Goal: Task Accomplishment & Management: Complete application form

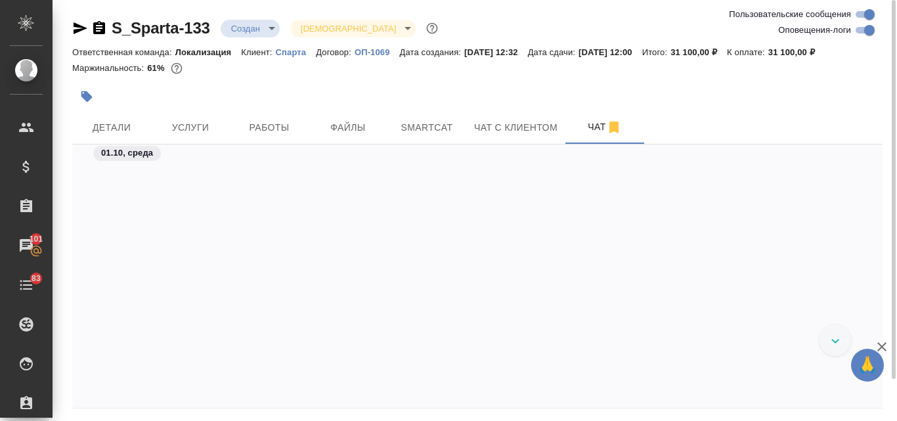
scroll to position [1858, 0]
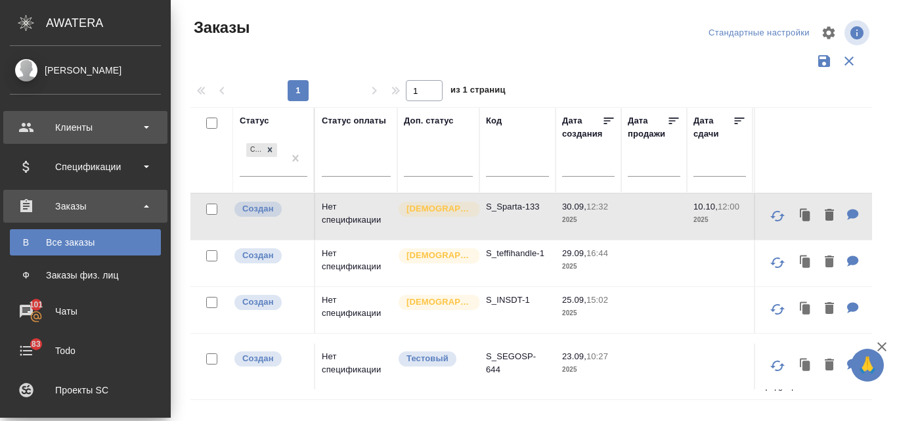
click at [91, 133] on div "Клиенты" at bounding box center [85, 128] width 151 height 20
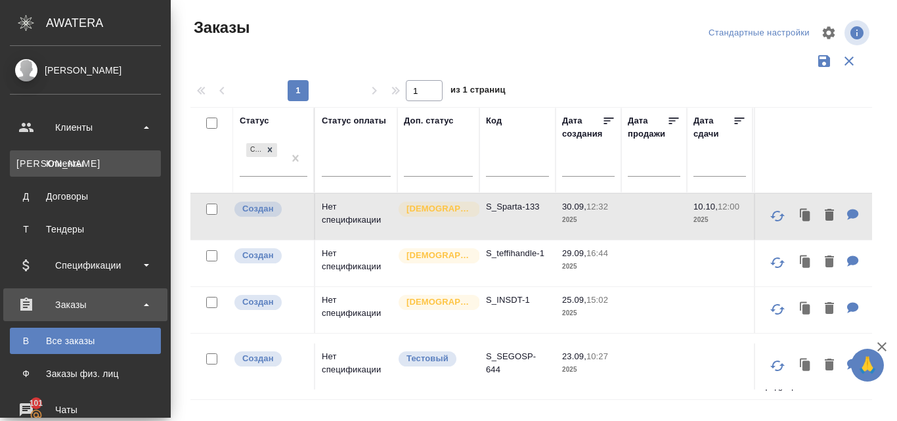
click at [91, 160] on div "Клиенты" at bounding box center [85, 163] width 138 height 13
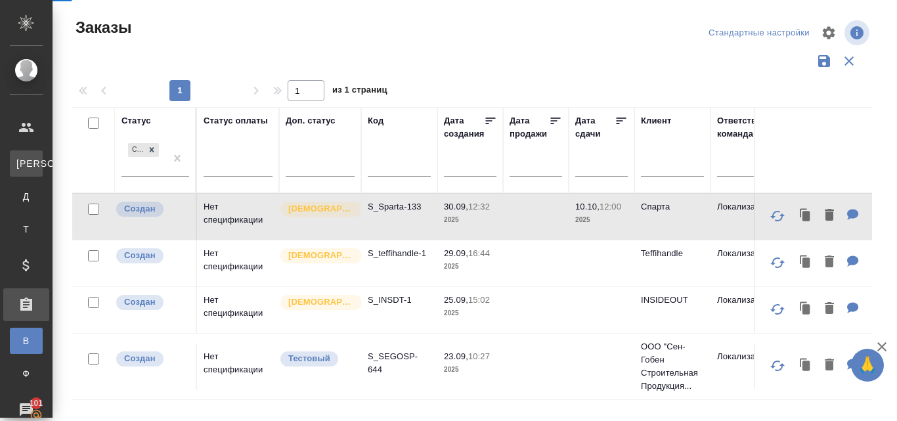
select select "RU"
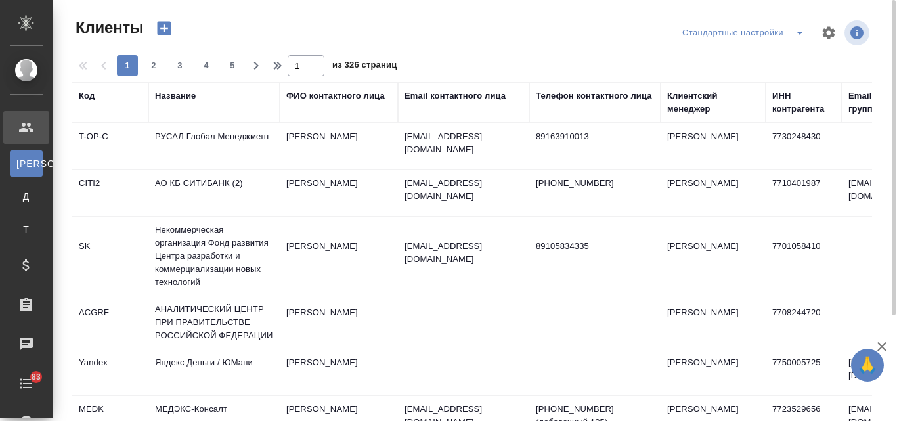
click at [171, 95] on div "Название" at bounding box center [175, 95] width 41 height 13
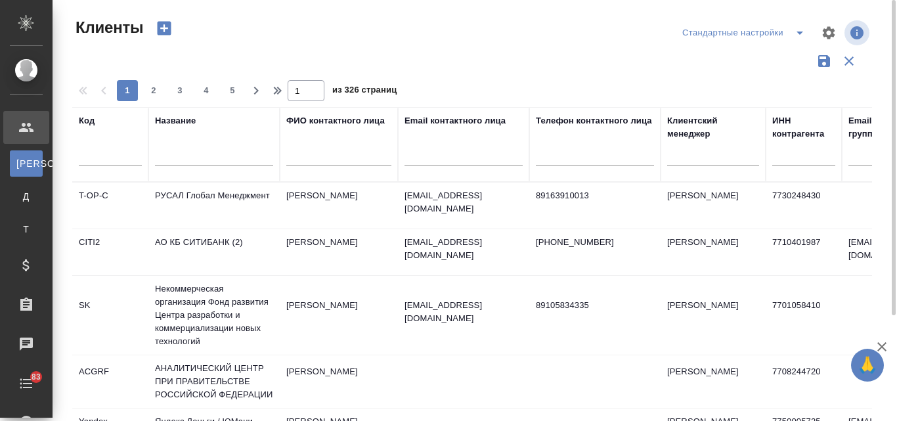
click at [177, 156] on input "text" at bounding box center [214, 157] width 118 height 16
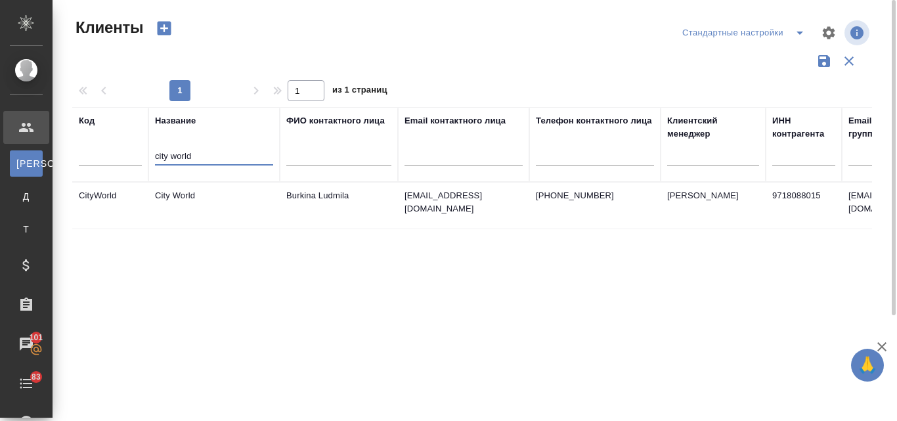
type input "city world"
click at [245, 198] on td "City World" at bounding box center [213, 206] width 131 height 46
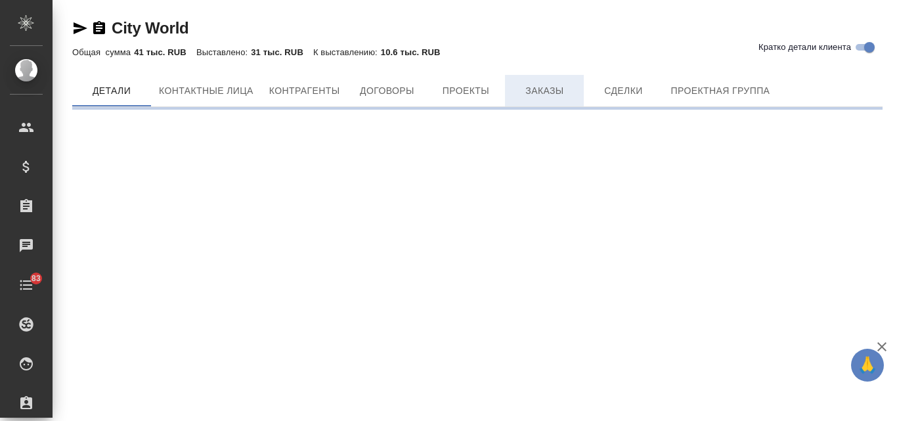
click at [552, 83] on span "Заказы" at bounding box center [544, 91] width 63 height 16
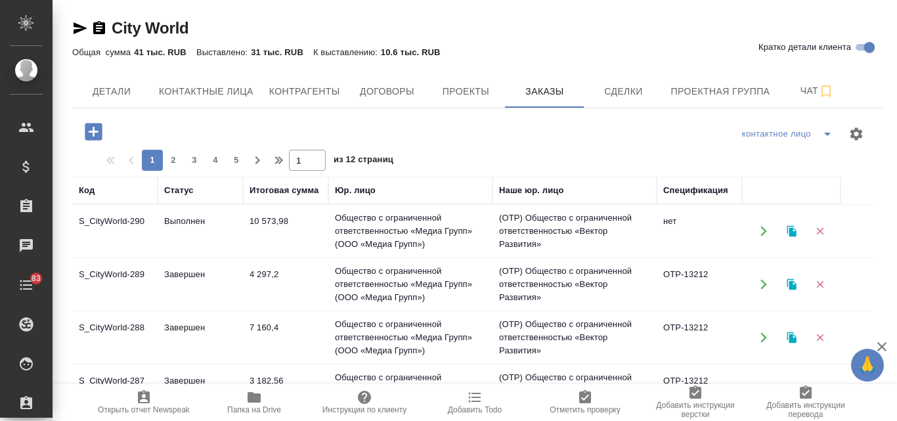
click at [796, 231] on icon "button" at bounding box center [791, 231] width 9 height 11
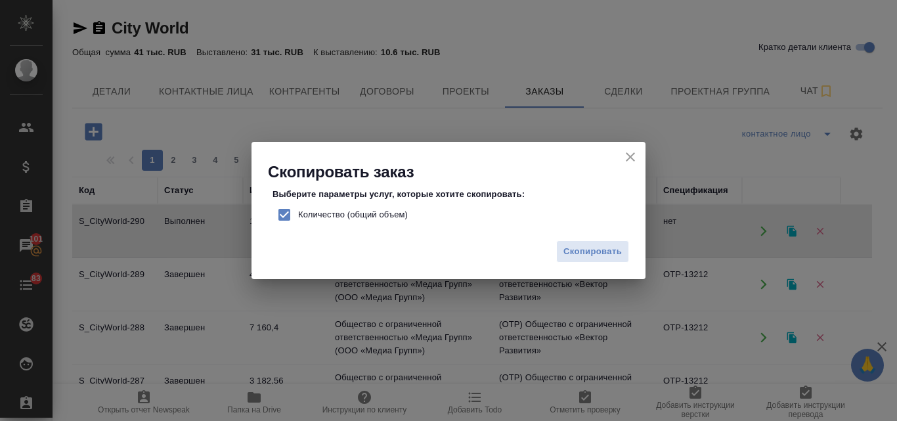
click at [280, 210] on input "Количество (общий объем)" at bounding box center [285, 215] width 28 height 28
checkbox input "false"
click at [578, 254] on span "Скопировать" at bounding box center [593, 251] width 58 height 15
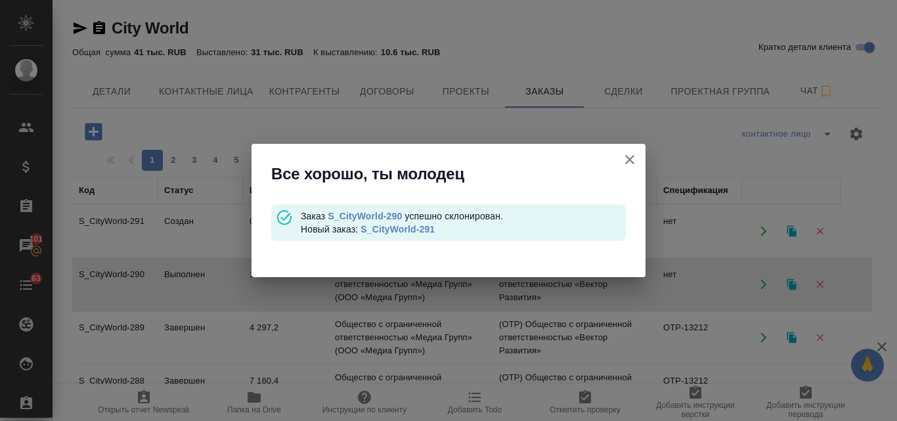
click at [407, 229] on link "S_CityWorld-291" at bounding box center [398, 229] width 74 height 11
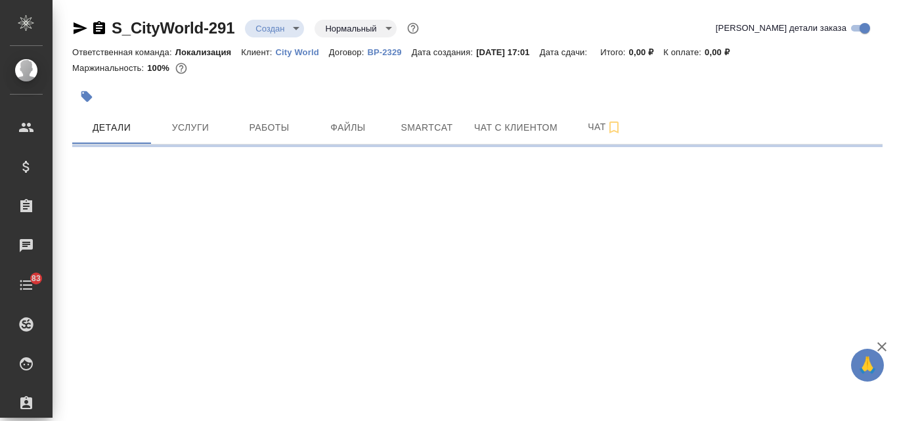
select select "RU"
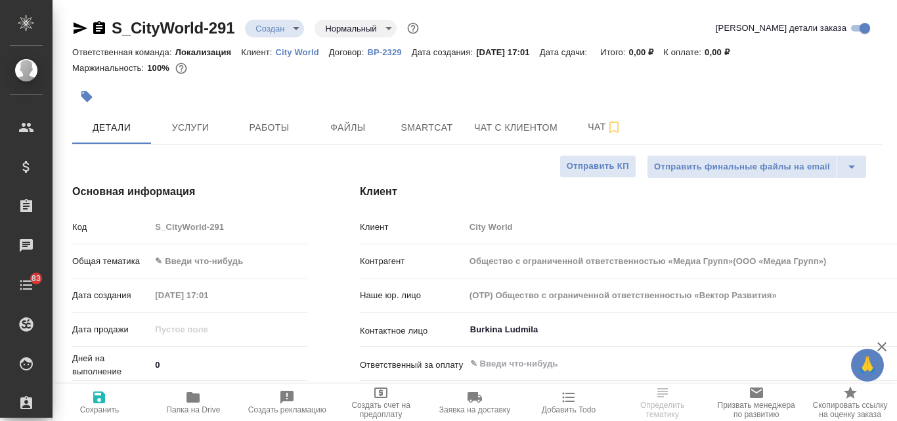
type textarea "x"
type input "Общество с ограниченной ответственностью «Медиа Групп»(ООО «Медиа Групп»)"
type textarea "x"
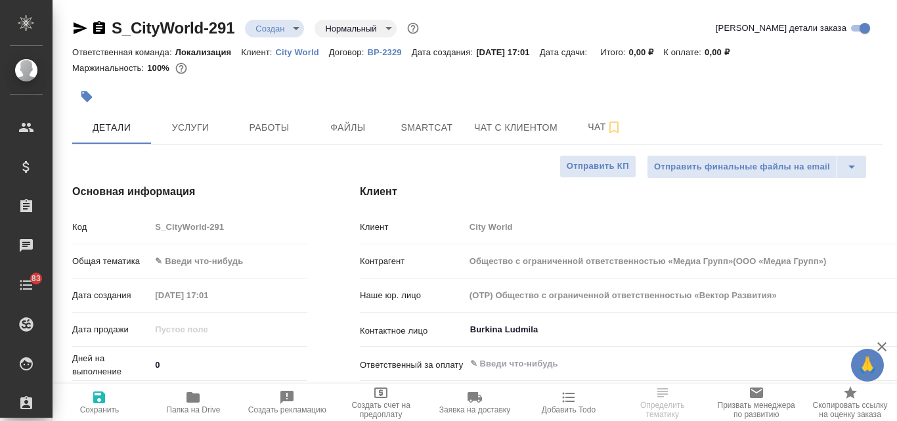
type textarea "x"
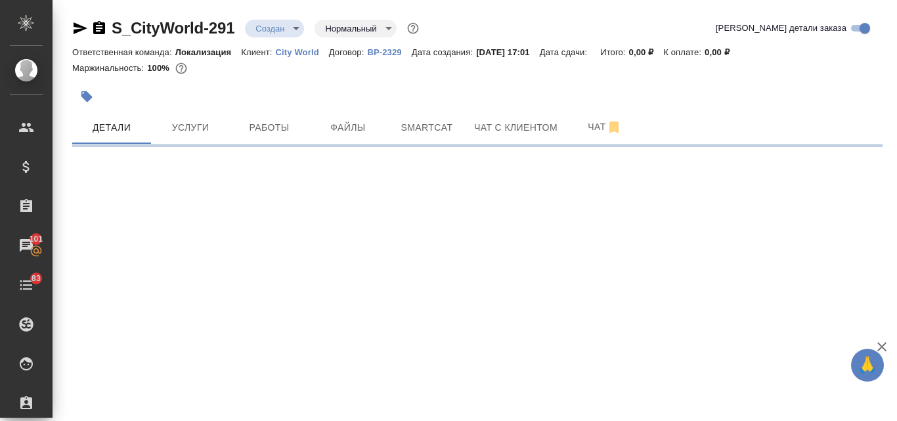
select select "RU"
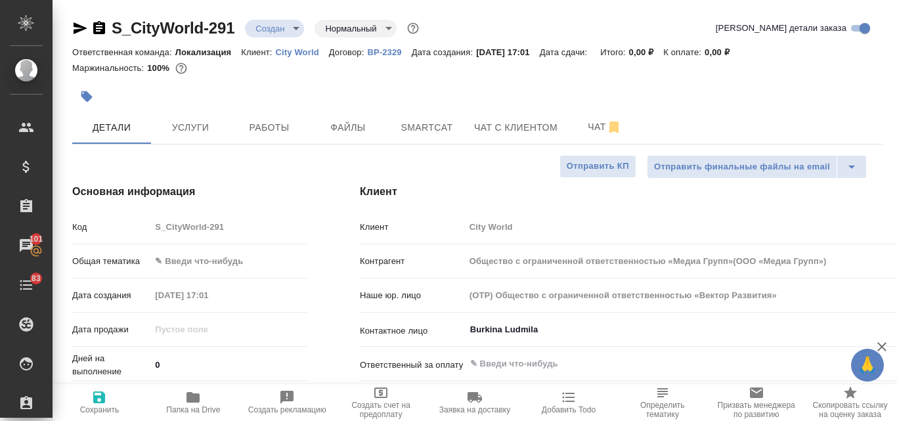
type textarea "x"
click at [352, 127] on span "Файлы" at bounding box center [348, 128] width 63 height 16
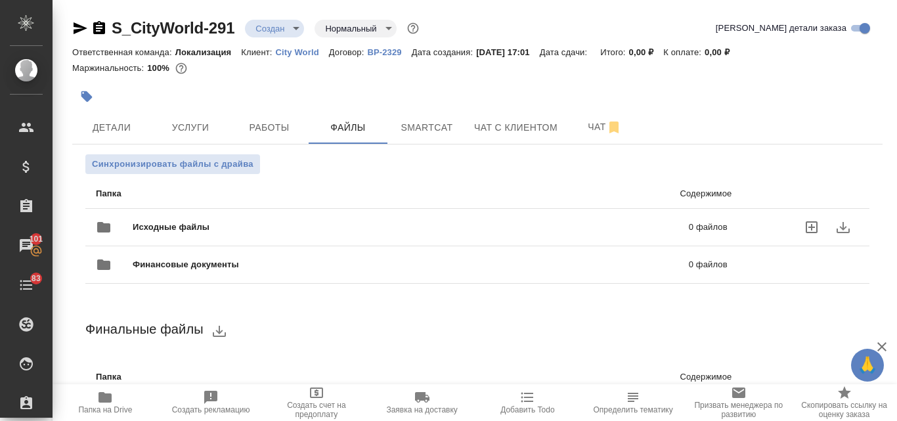
click at [376, 218] on div "Исходные файлы 0 файлов" at bounding box center [412, 228] width 632 height 32
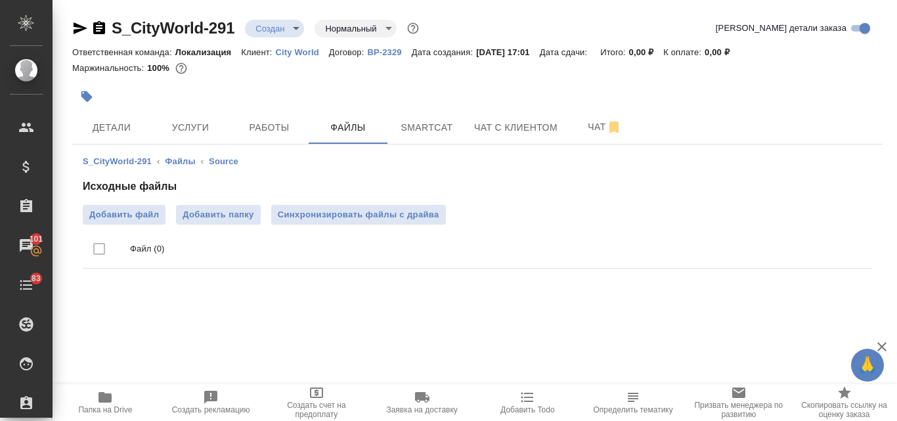
click at [137, 202] on div "Исходные файлы Добавить файл Добавить папку Синхронизировать файлы с драйва Фай…" at bounding box center [478, 226] width 790 height 95
click at [136, 213] on span "Добавить файл" at bounding box center [124, 214] width 70 height 13
click at [0, 0] on input "Добавить файл" at bounding box center [0, 0] width 0 height 0
click at [114, 217] on span "Добавить файл" at bounding box center [124, 214] width 70 height 13
click at [0, 0] on input "Добавить файл" at bounding box center [0, 0] width 0 height 0
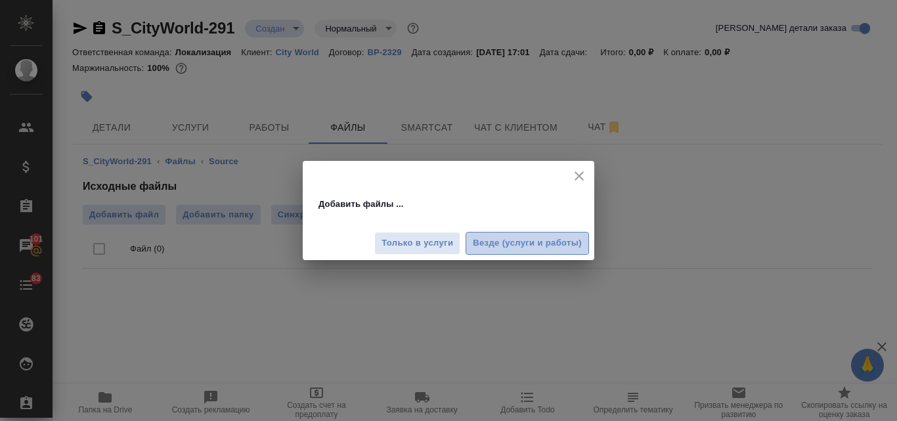
click at [493, 243] on span "Везде (услуги и работы)" at bounding box center [527, 243] width 109 height 15
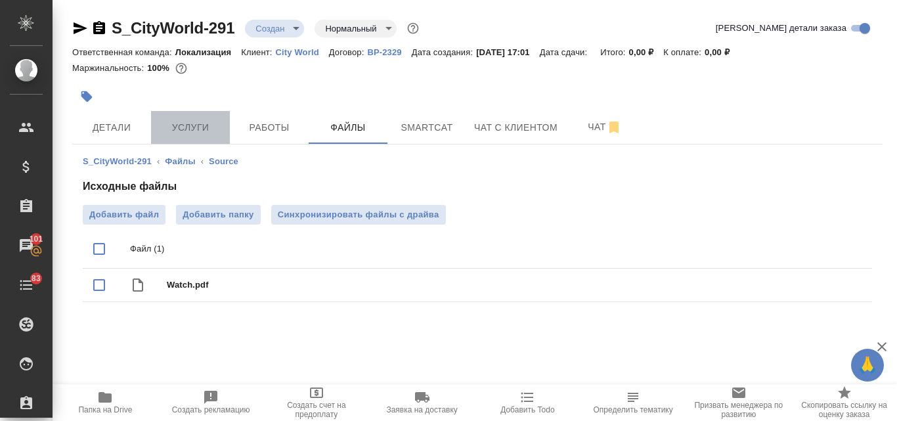
click at [199, 114] on button "Услуги" at bounding box center [190, 127] width 79 height 33
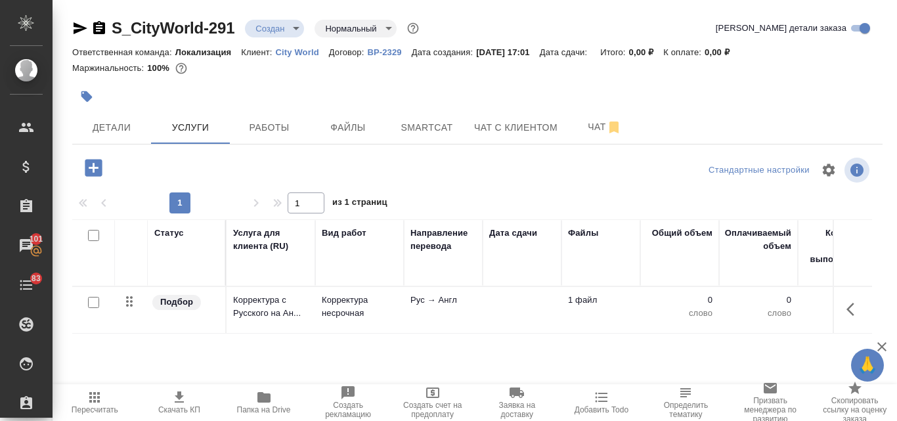
click at [93, 303] on input "checkbox" at bounding box center [93, 302] width 11 height 11
checkbox input "true"
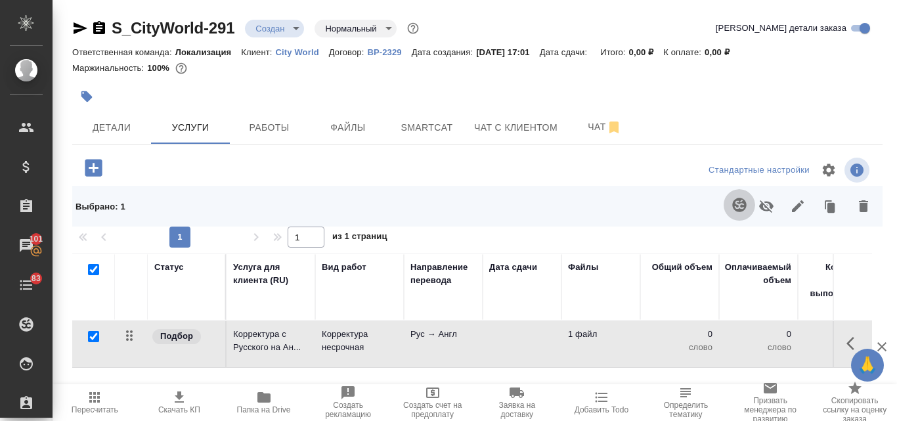
click at [732, 208] on icon "button" at bounding box center [740, 205] width 16 height 16
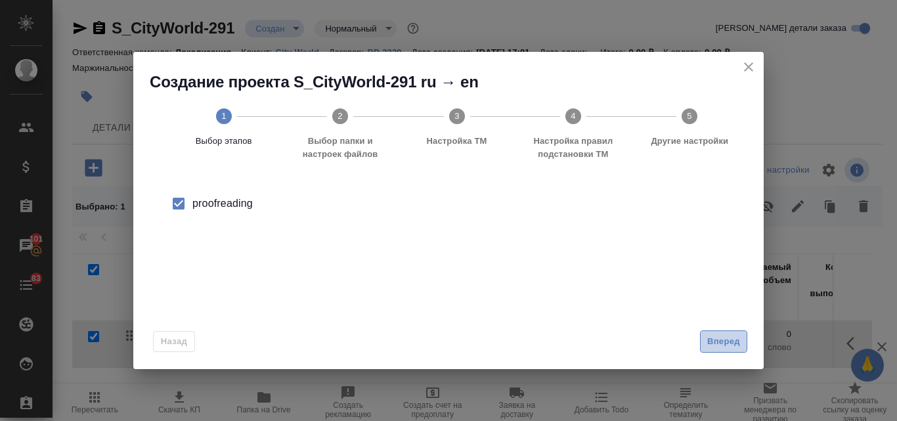
click at [737, 344] on span "Вперед" at bounding box center [723, 341] width 33 height 15
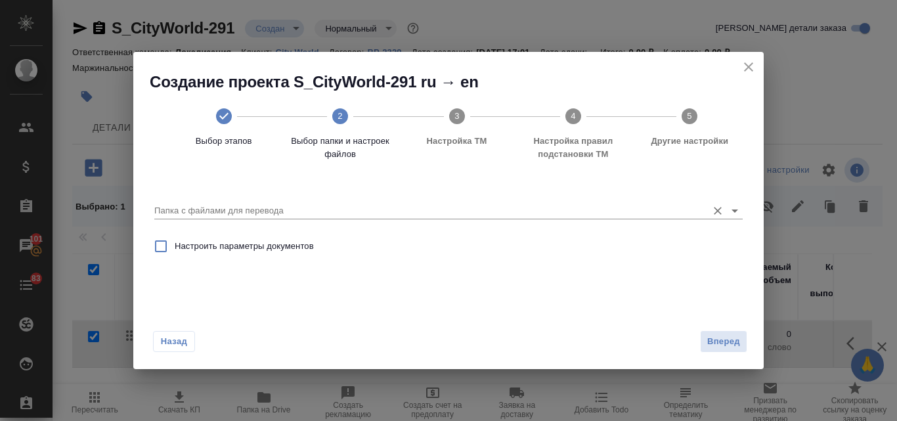
click at [261, 213] on input "Папка с файлами для перевода" at bounding box center [427, 211] width 547 height 16
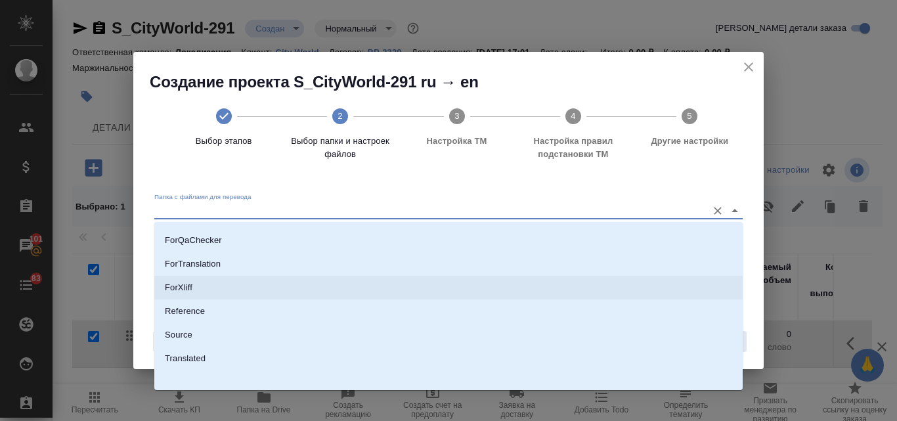
scroll to position [143, 0]
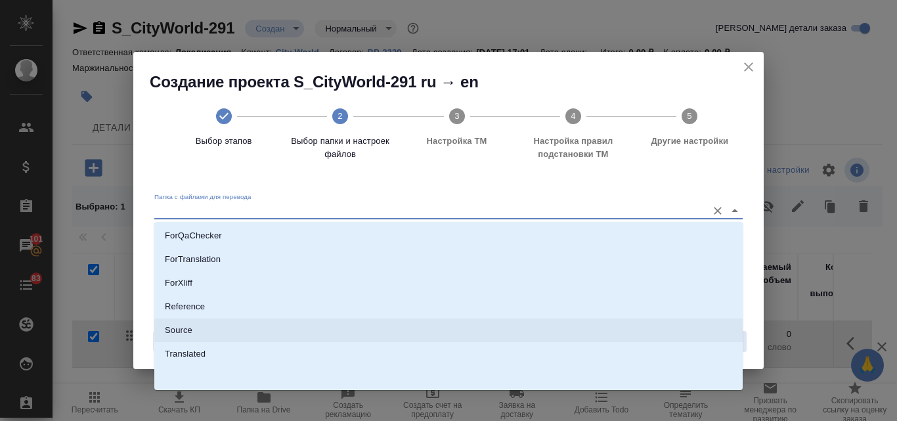
click at [191, 332] on p "Source" at bounding box center [179, 330] width 28 height 13
type input "Source"
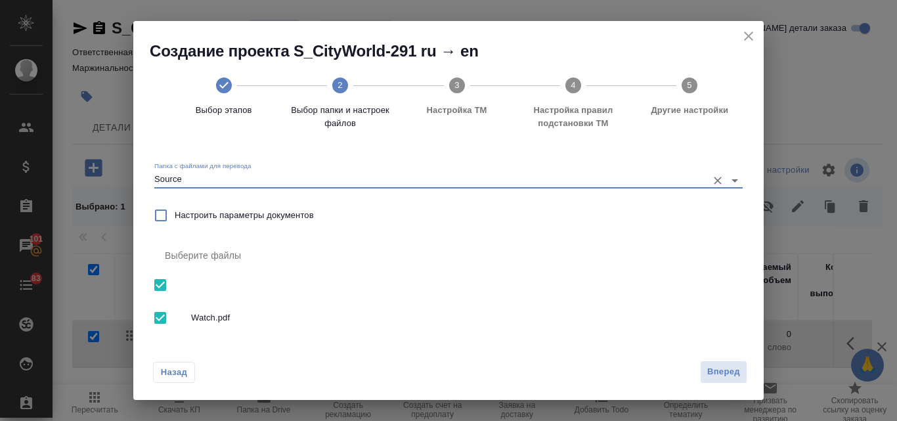
click at [718, 378] on button "Вперед" at bounding box center [723, 372] width 47 height 23
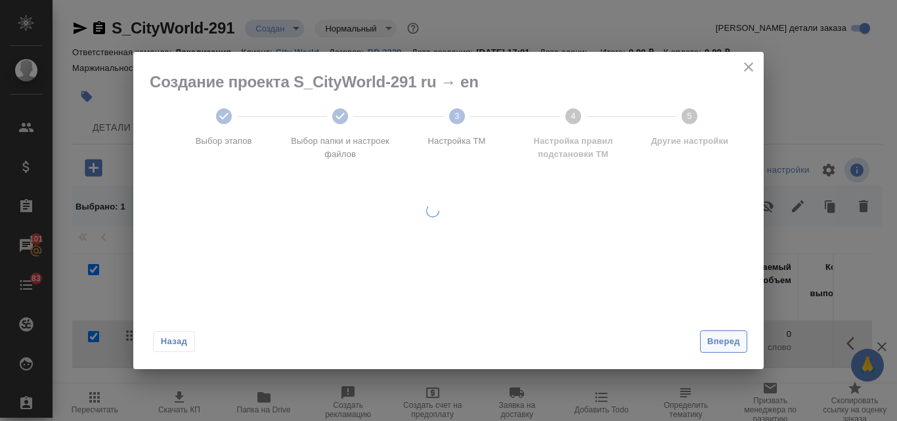
click at [714, 347] on span "Вперед" at bounding box center [723, 341] width 33 height 15
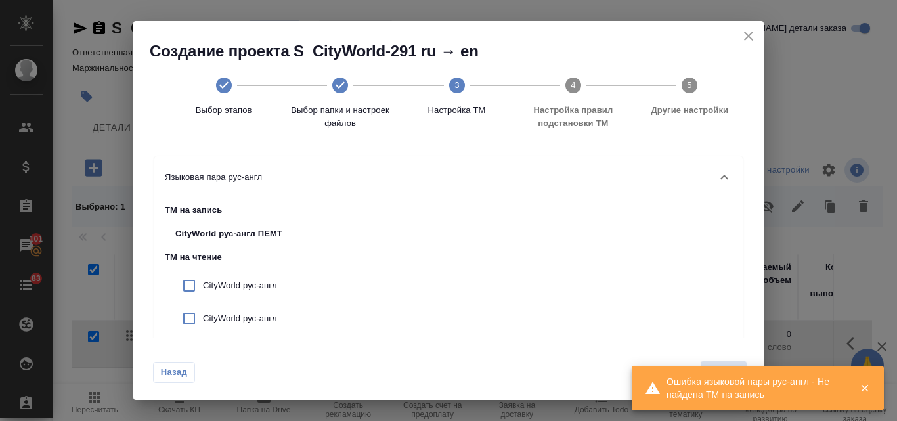
click at [593, 202] on div "ТМ на запись CityWorld рус-англ ПЕМТ ТМ на чтение CityWorld рус-англ_ CityWorld…" at bounding box center [448, 290] width 589 height 185
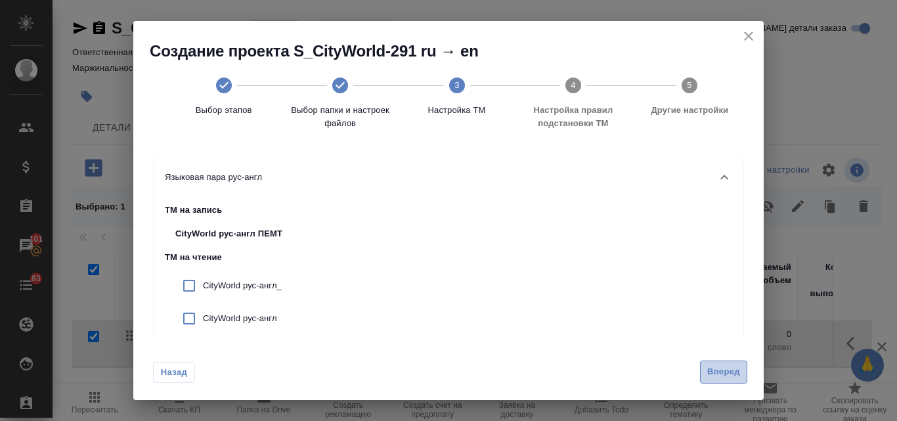
click at [713, 375] on span "Вперед" at bounding box center [723, 372] width 33 height 15
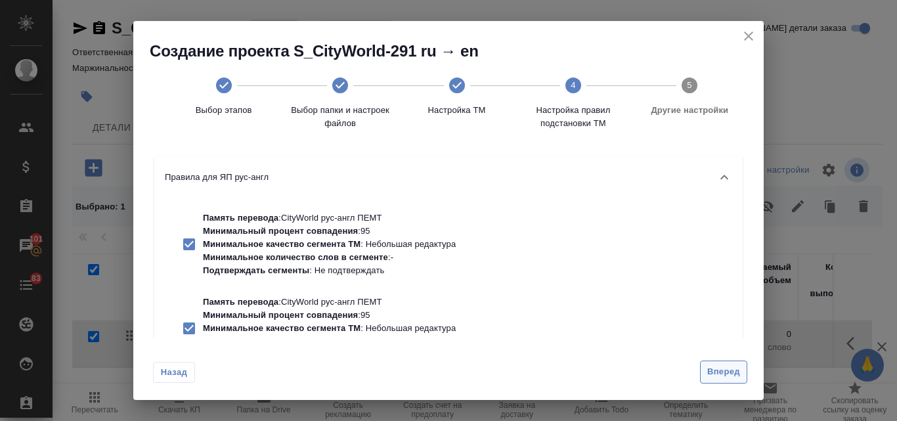
click at [711, 373] on span "Вперед" at bounding box center [723, 372] width 33 height 15
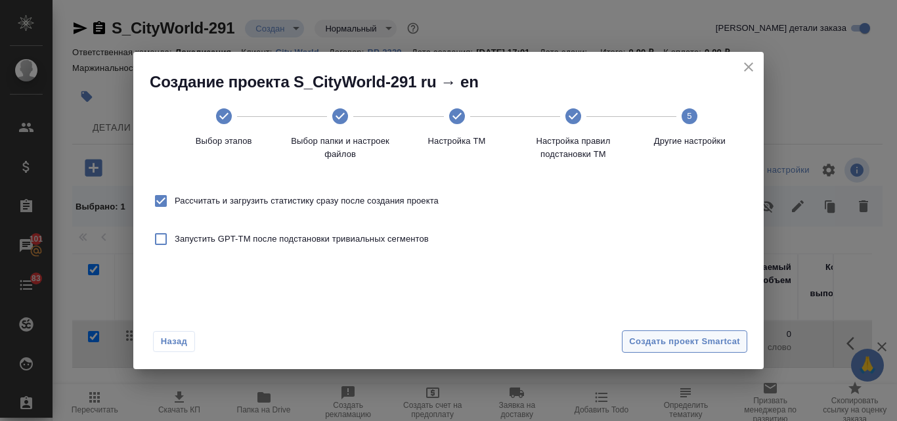
click at [690, 346] on span "Создать проект Smartcat" at bounding box center [684, 341] width 111 height 15
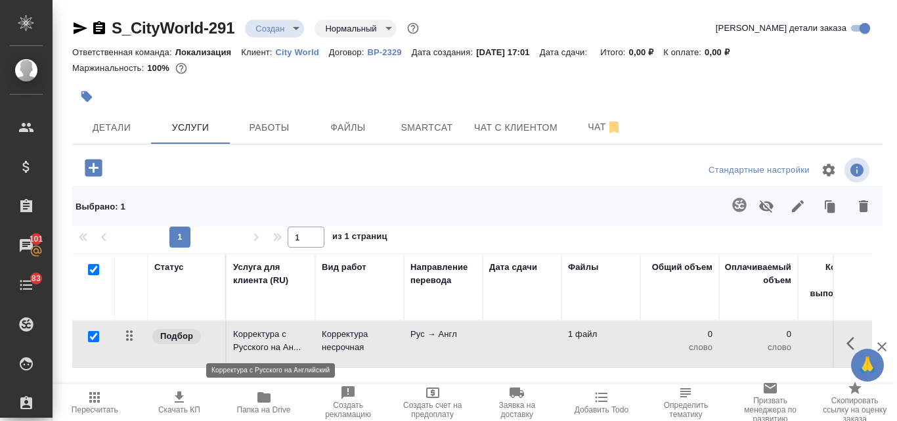
click at [285, 346] on p "Корректура с Русского на Ан..." at bounding box center [271, 341] width 76 height 26
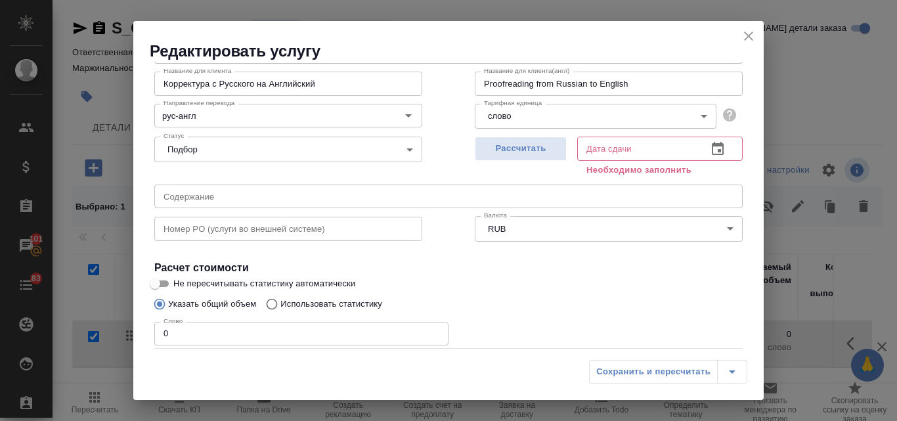
scroll to position [131, 0]
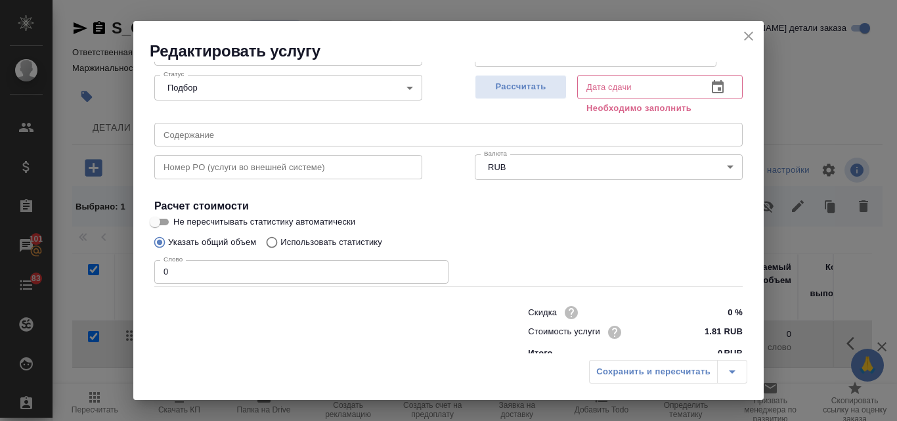
click at [273, 240] on input "Использовать статистику" at bounding box center [269, 242] width 21 height 25
radio input "true"
radio input "false"
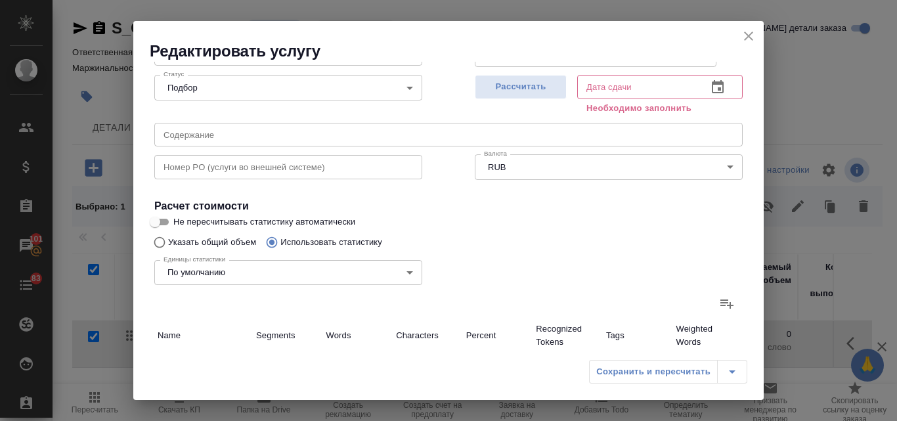
click at [719, 302] on icon at bounding box center [727, 304] width 16 height 16
click at [0, 0] on input "file" at bounding box center [0, 0] width 0 height 0
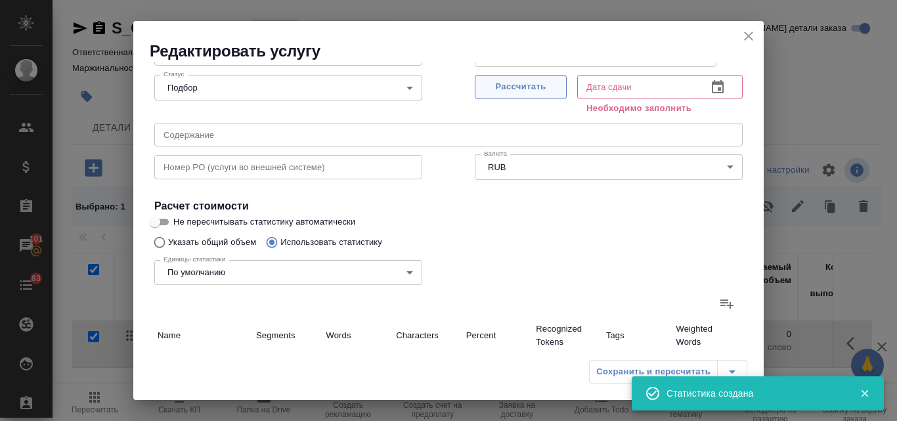
type input "5"
type input "53"
type input "387"
type input "30"
type input "45"
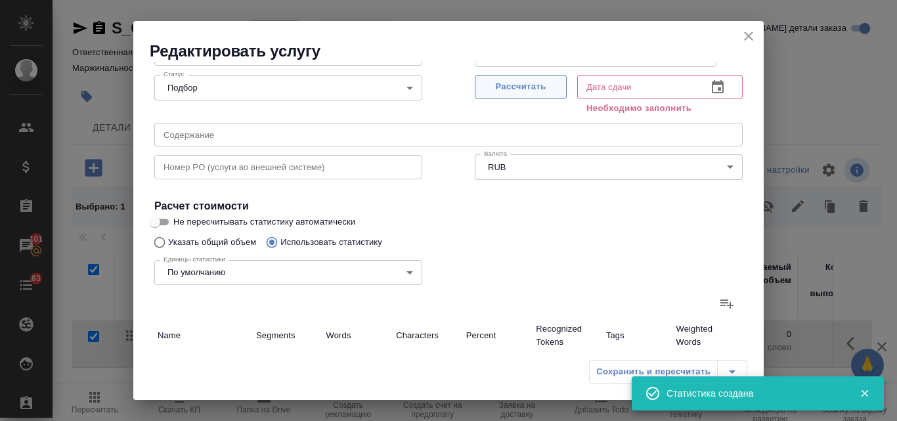
type input "200"
type input "7"
type input "67"
type input "511"
type input "2"
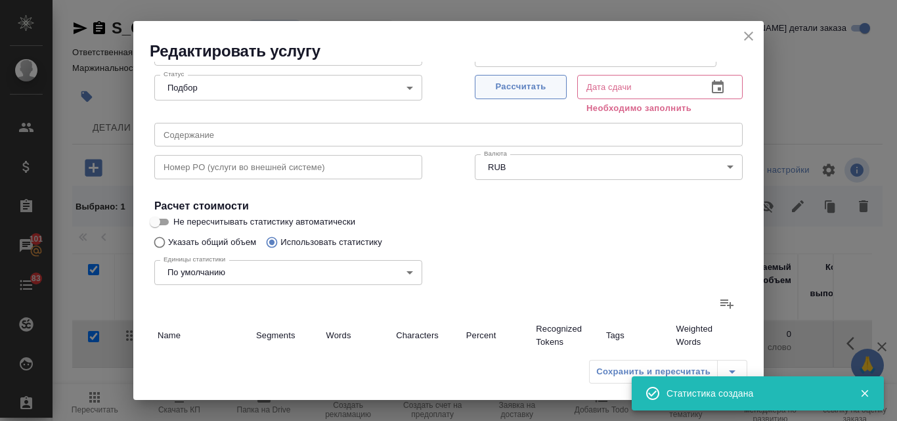
type input "25"
type input "203"
type input "11"
type input "200"
type input "1428"
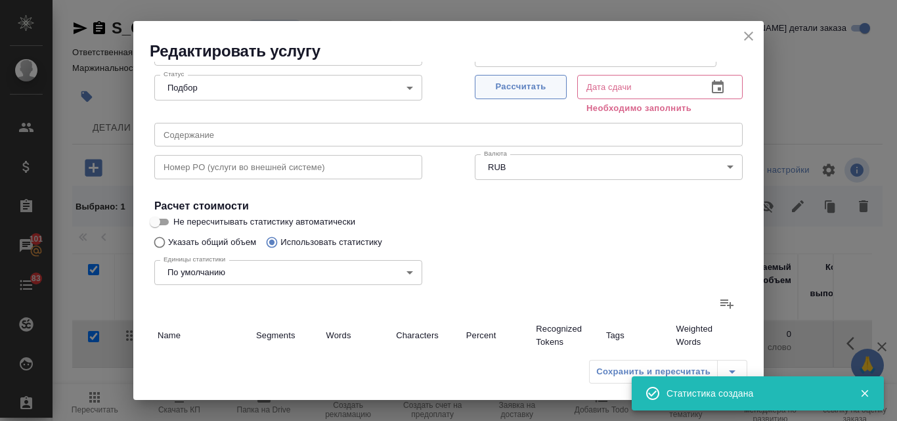
type input "6"
type input "121"
type input "880"
type input "55"
type input "746"
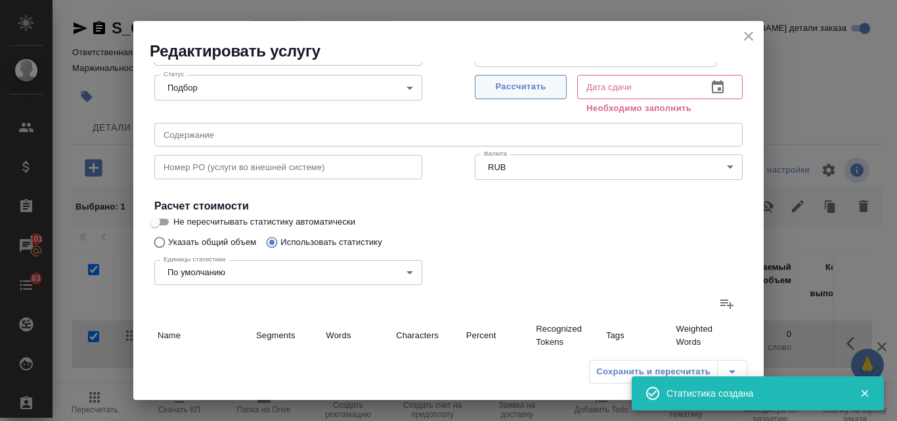
type input "4601"
type input "86"
type input "1212"
type input "8010"
type input "116"
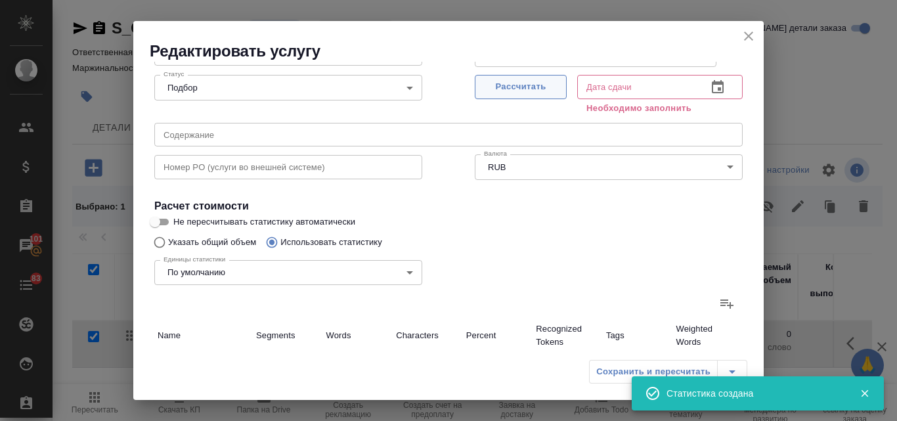
type input "1257"
type input "8210"
click at [534, 95] on span "Рассчитать" at bounding box center [521, 86] width 78 height 15
type input "02.10.2025 17:08"
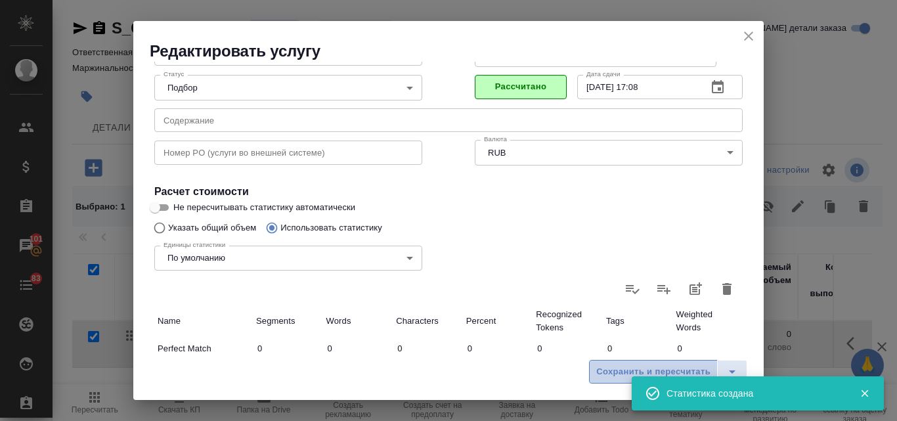
click at [600, 374] on span "Сохранить и пересчитать" at bounding box center [653, 372] width 114 height 15
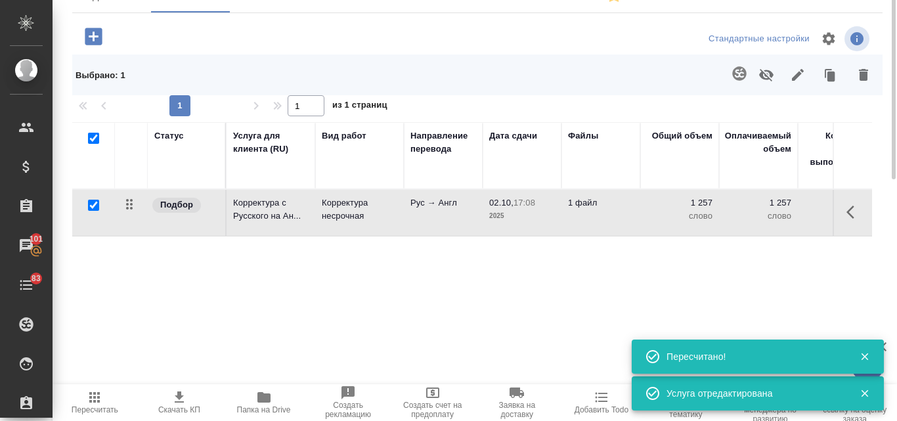
scroll to position [0, 0]
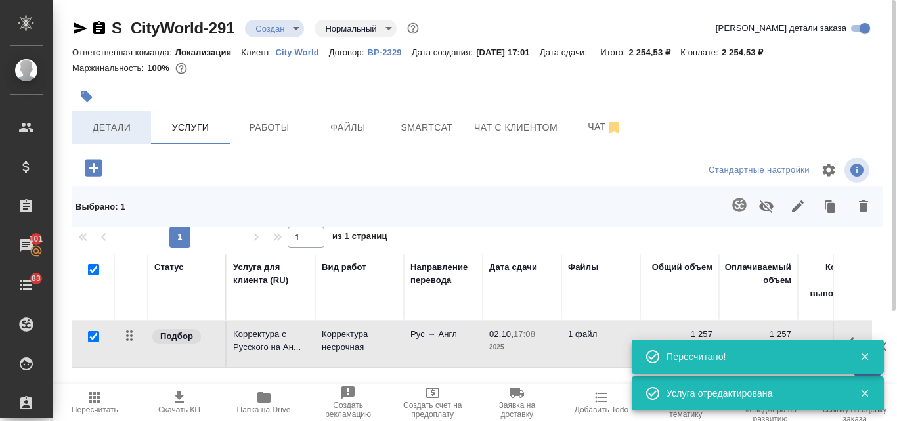
click at [109, 131] on span "Детали" at bounding box center [111, 128] width 63 height 16
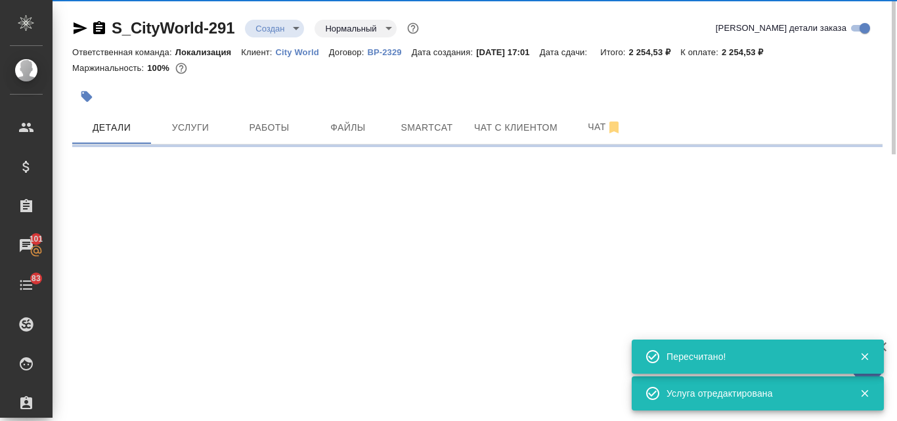
select select "RU"
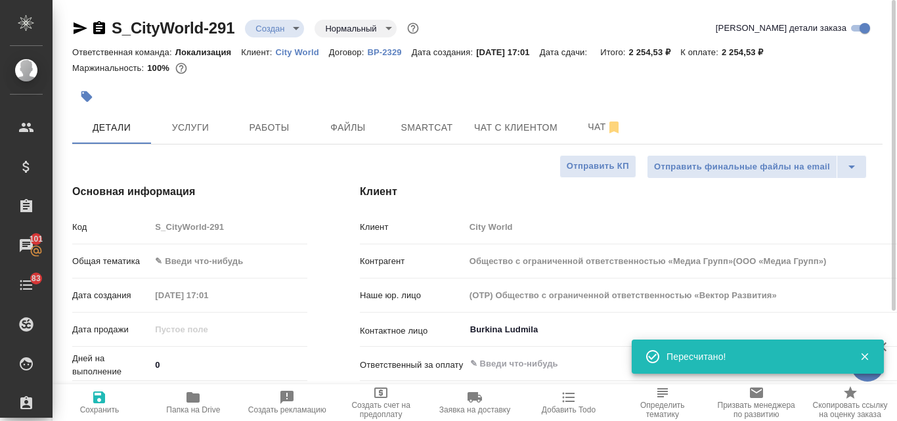
type textarea "x"
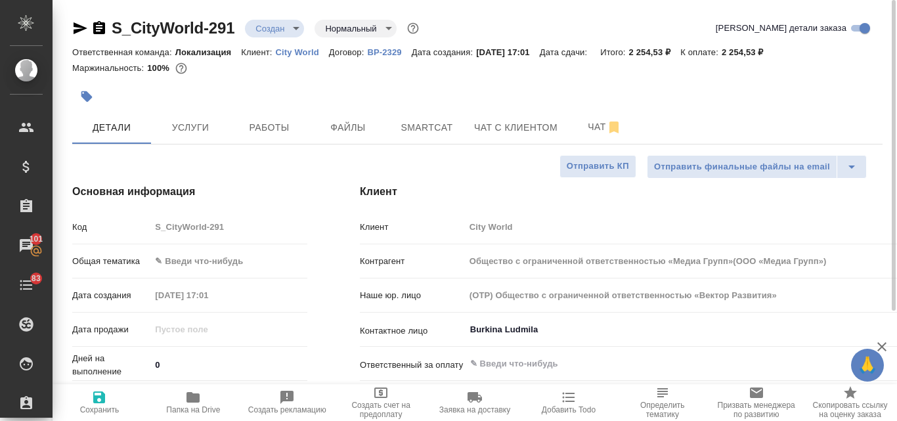
type input "Общество с ограниченной ответственностью «Медиа Групп»(ООО «Медиа Групп»)"
type textarea "x"
type input "Общество с ограниченной ответственностью «Медиа Групп»(ООО «Медиа Групп»)"
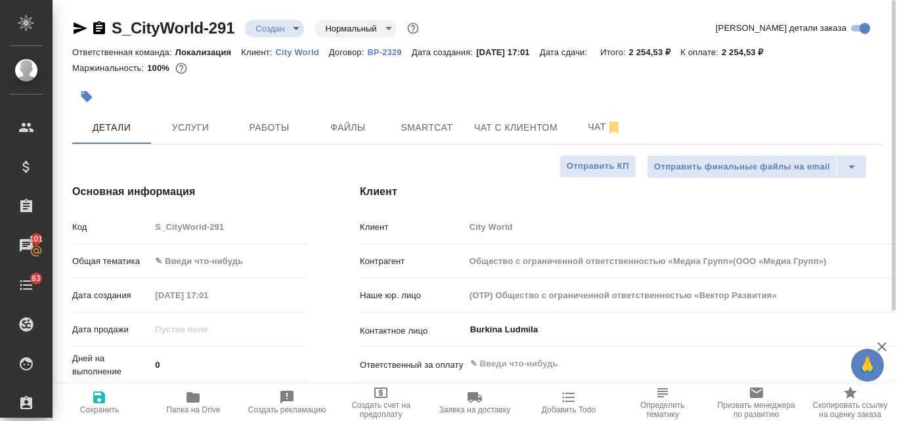
type textarea "x"
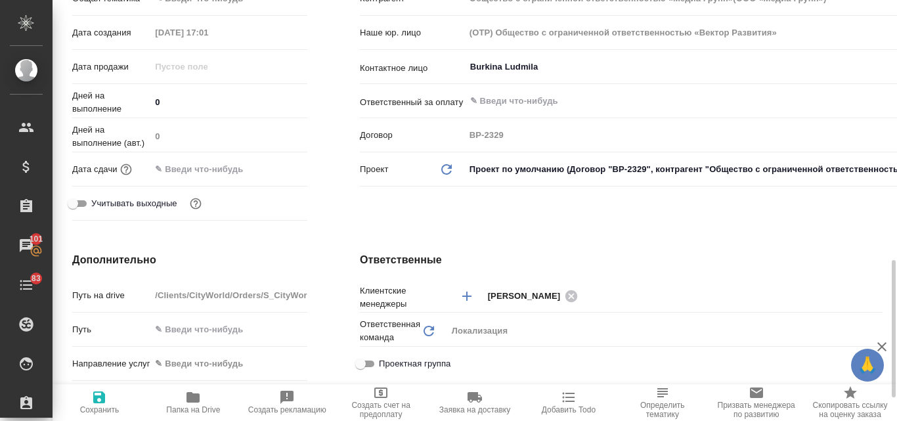
scroll to position [460, 0]
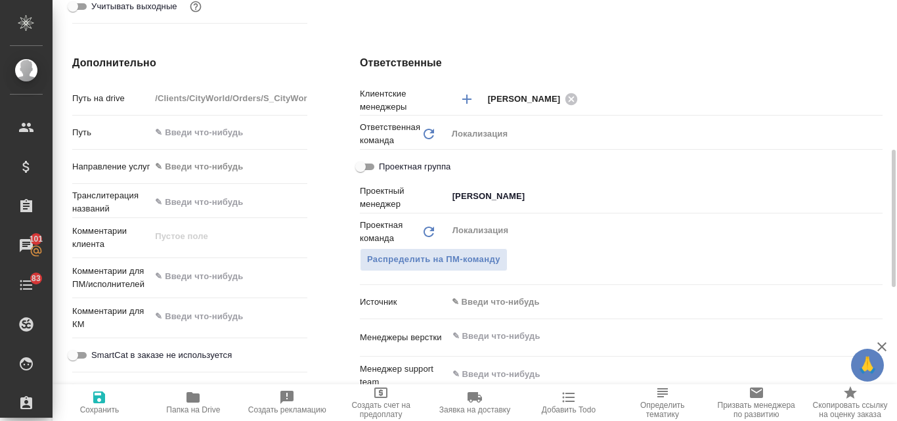
type textarea "x"
click at [183, 280] on textarea at bounding box center [228, 276] width 157 height 22
paste textarea "шлю на корректуру один файл."
type textarea "шлю на корректуру один файл."
type input "Общество с ограниченной ответственностью «Медиа Групп»(ООО «Медиа Групп»)"
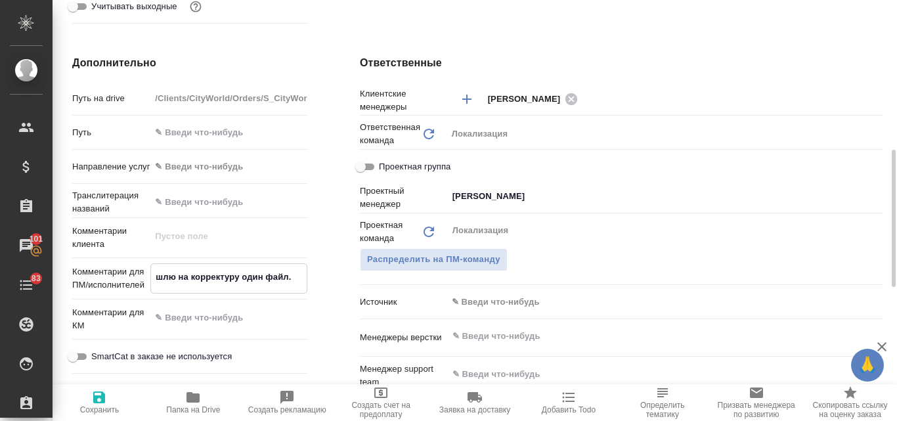
type textarea "x"
type textarea "шлю на корректуру один файл."
type textarea "x"
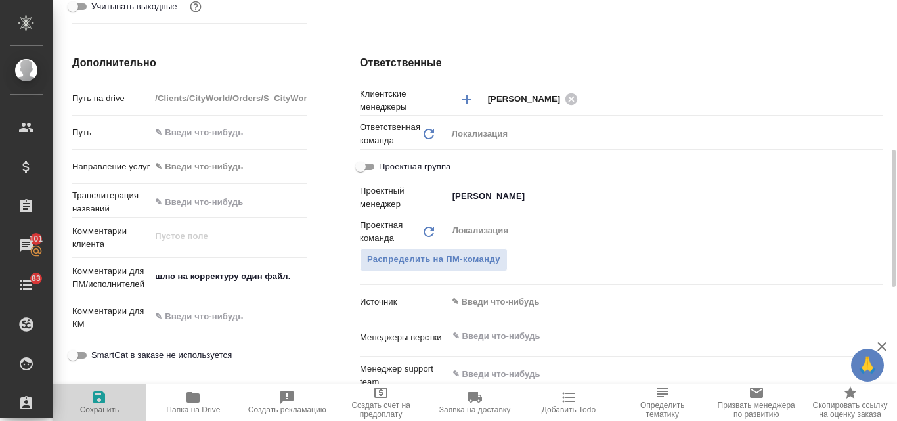
click at [95, 398] on icon "button" at bounding box center [99, 398] width 12 height 12
type input "Общество с ограниченной ответственностью «Медиа Групп»(ООО «Медиа Групп»)"
type textarea "x"
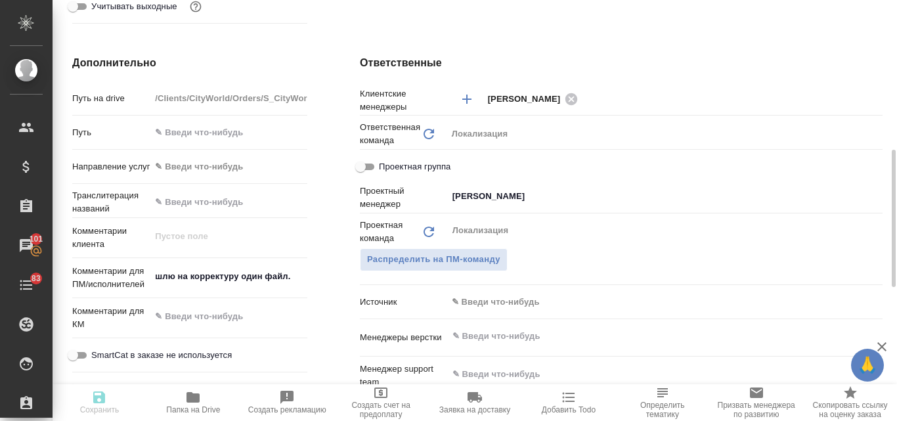
type input "Общество с ограниченной ответственностью «Медиа Групп»(ООО «Медиа Групп»)"
type textarea "x"
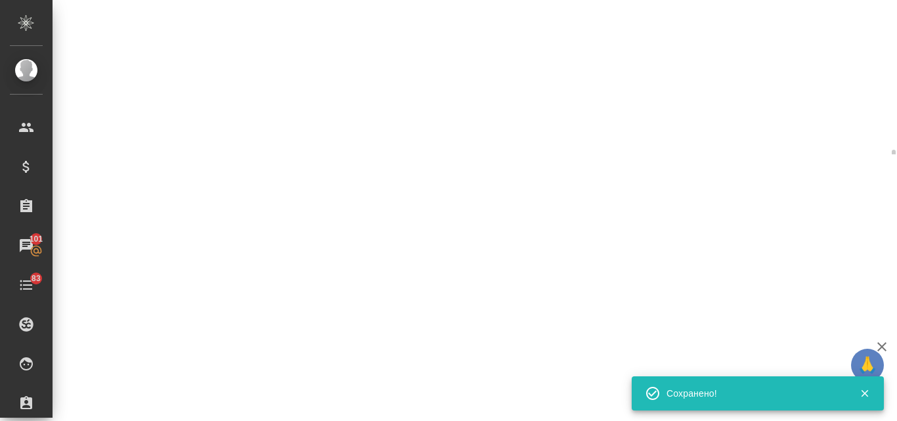
select select "RU"
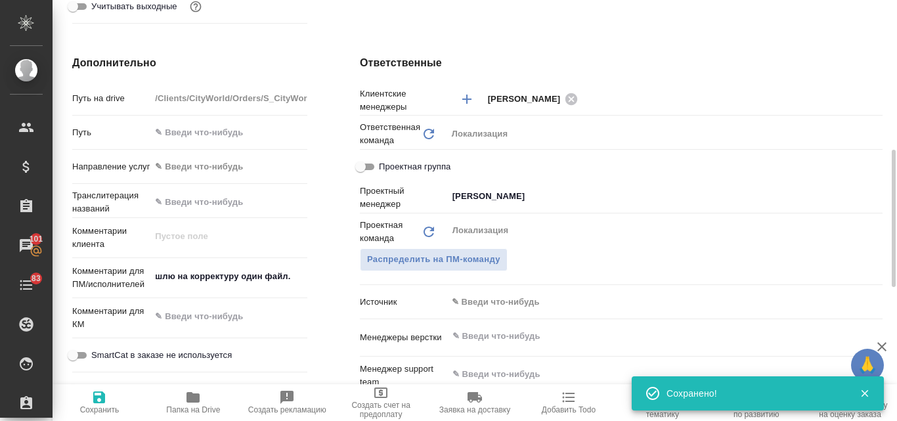
type textarea "x"
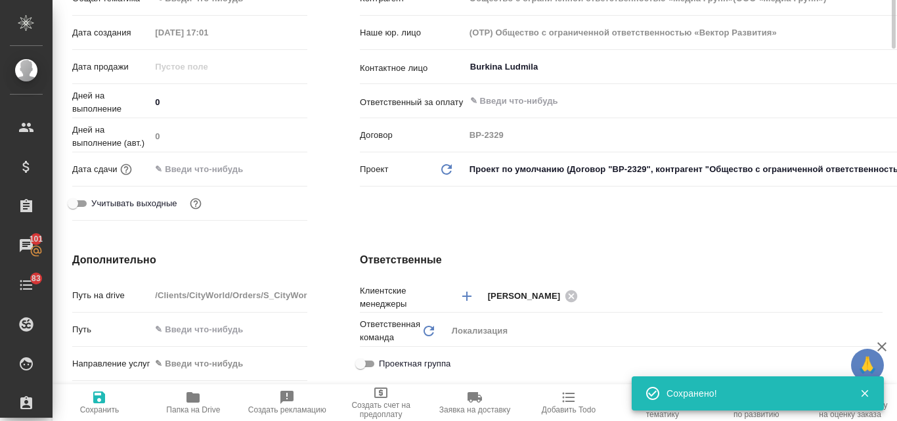
scroll to position [0, 0]
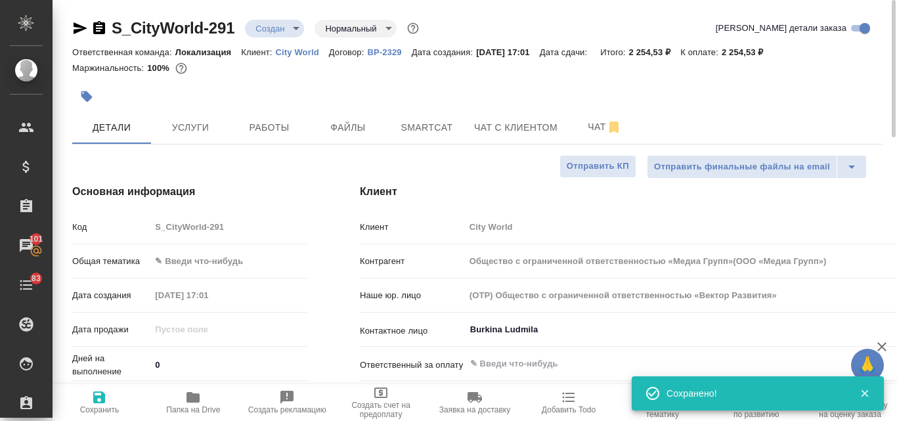
click at [192, 253] on body "🙏 .cls-1 fill:#fff; AWATERA Valyaeva Anna Клиенты Спецификации Заказы 101 Чаты …" at bounding box center [448, 210] width 897 height 421
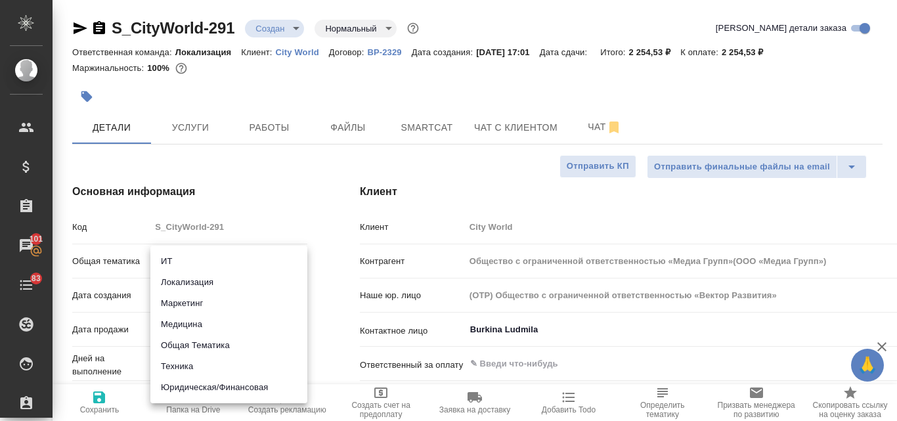
click at [200, 302] on li "Маркетинг" at bounding box center [228, 303] width 157 height 21
type input "marketing"
type input "Общество с ограниченной ответственностью «Медиа Групп»(ООО «Медиа Групп»)"
type textarea "x"
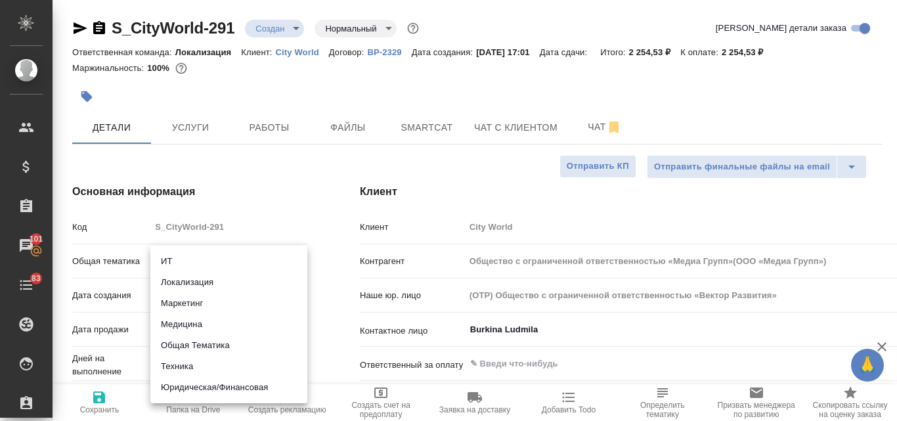
type textarea "x"
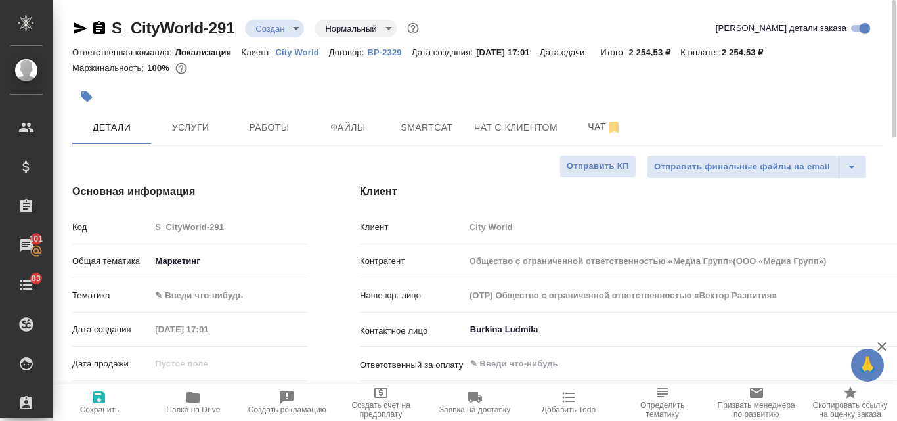
click at [191, 298] on body "🙏 .cls-1 fill:#fff; AWATERA Valyaeva Anna Клиенты Спецификации Заказы 101 Чаты …" at bounding box center [448, 210] width 897 height 421
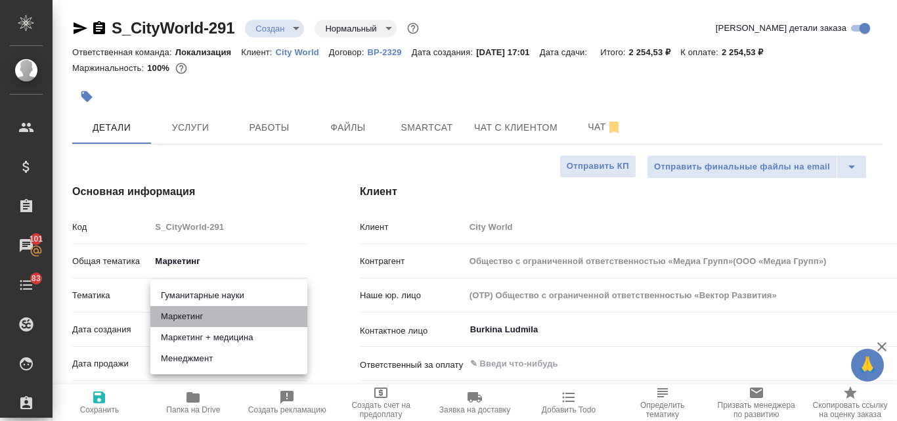
click at [192, 321] on li "Маркетинг" at bounding box center [228, 316] width 157 height 21
type input "Общество с ограниченной ответственностью «Медиа Групп»(ООО «Медиа Групп»)"
type textarea "x"
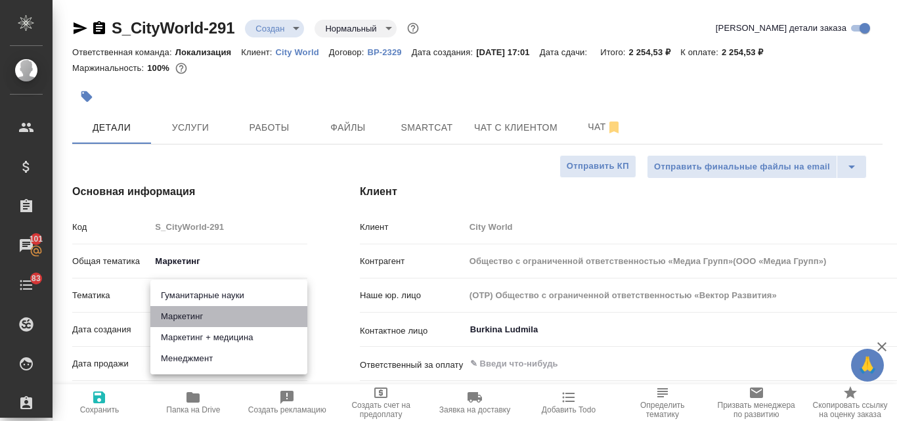
type input "5a8b8b956a9677013d343d63"
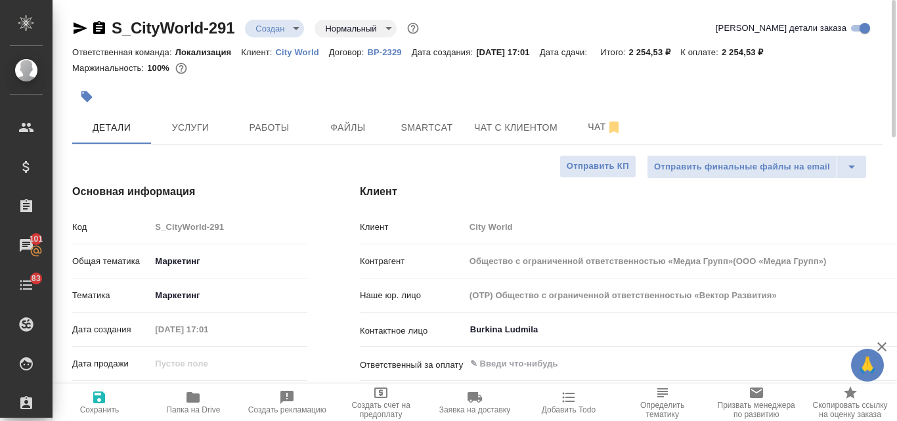
click at [105, 398] on icon "button" at bounding box center [99, 398] width 12 height 12
type input "Общество с ограниченной ответственностью «Медиа Групп»(ООО «Медиа Групп»)"
type textarea "x"
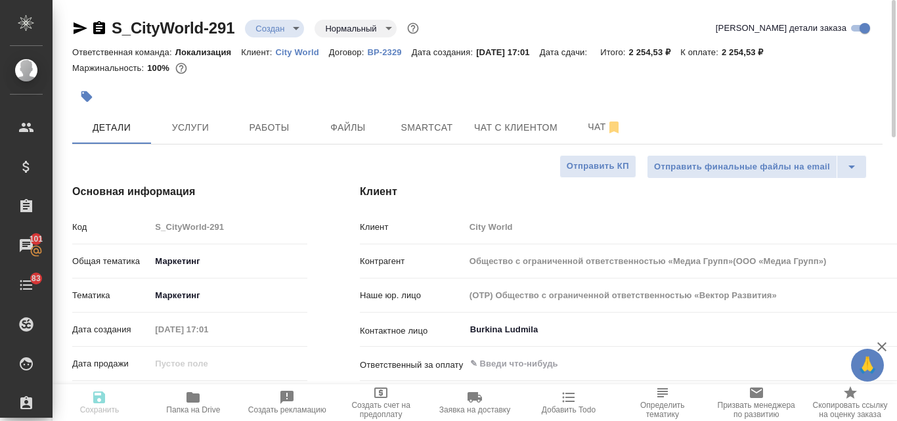
type input "Общество с ограниченной ответственностью «Медиа Групп»(ООО «Медиа Групп»)"
type textarea "x"
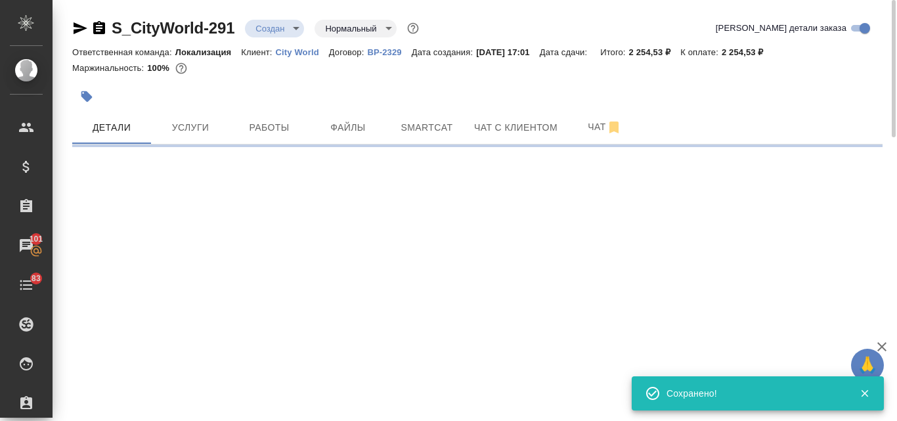
select select "RU"
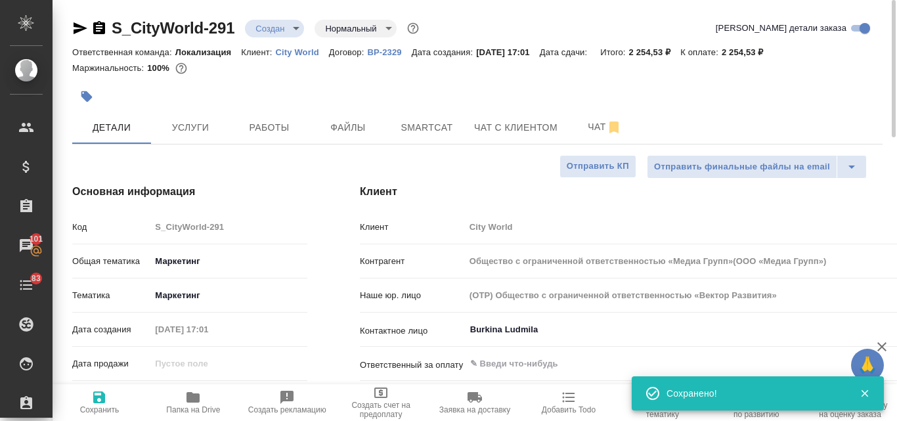
type textarea "x"
click at [82, 26] on icon "button" at bounding box center [81, 28] width 14 height 12
type input "Общество с ограниченной ответственностью «Медиа Групп»(ООО «Медиа Групп»)"
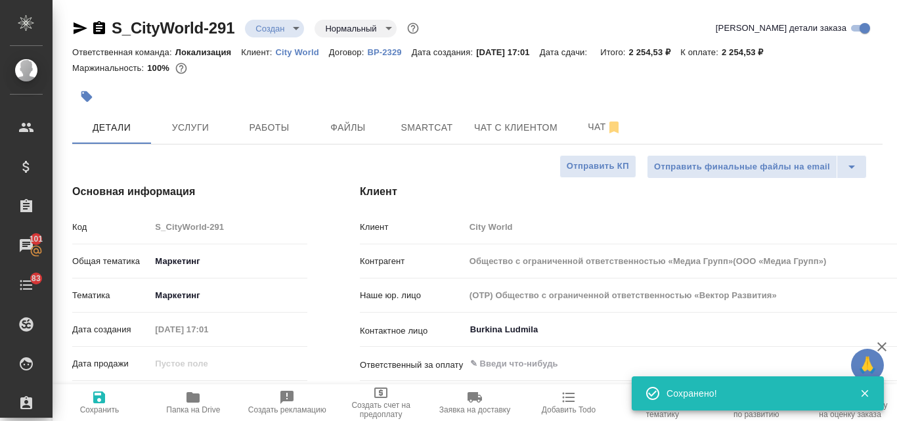
type textarea "x"
type input "Общество с ограниченной ответственностью «Медиа Групп»(ООО «Медиа Групп»)"
type textarea "x"
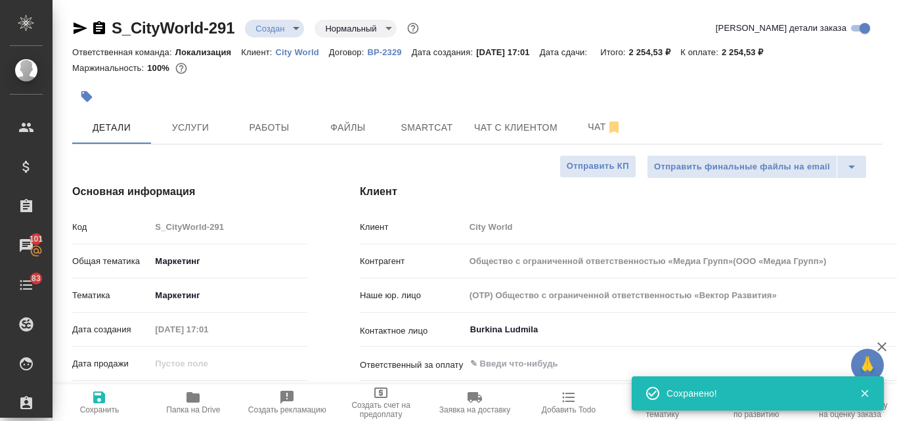
type textarea "x"
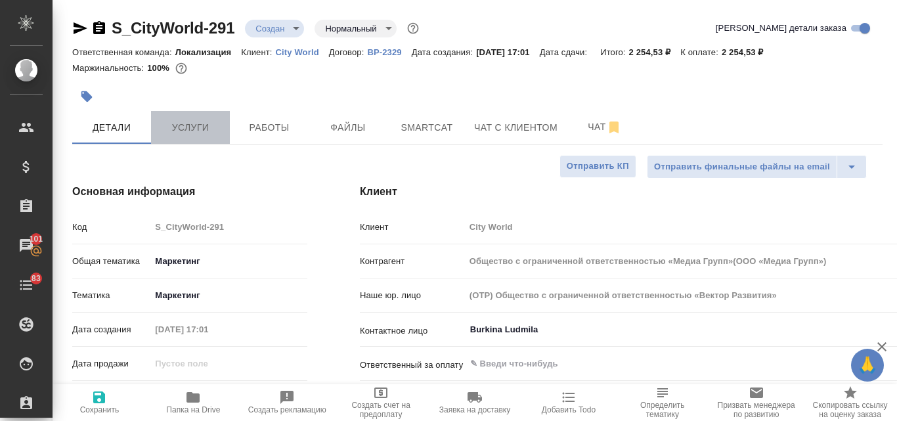
click at [208, 116] on button "Услуги" at bounding box center [190, 127] width 79 height 33
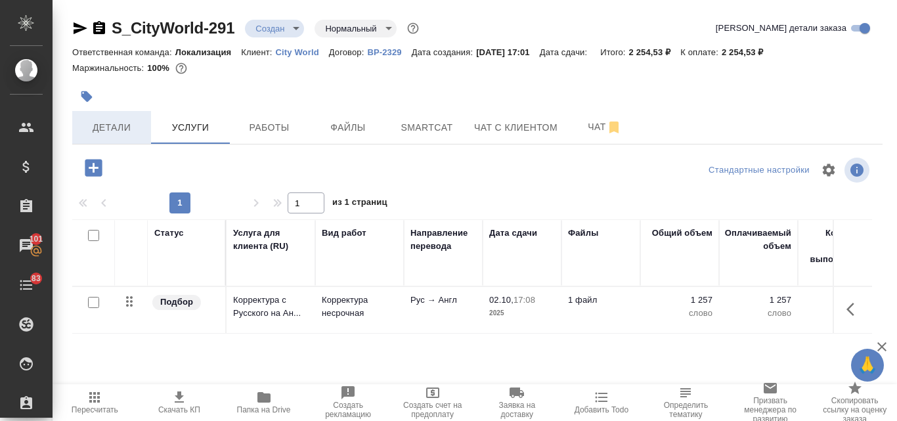
click at [123, 127] on span "Детали" at bounding box center [111, 128] width 63 height 16
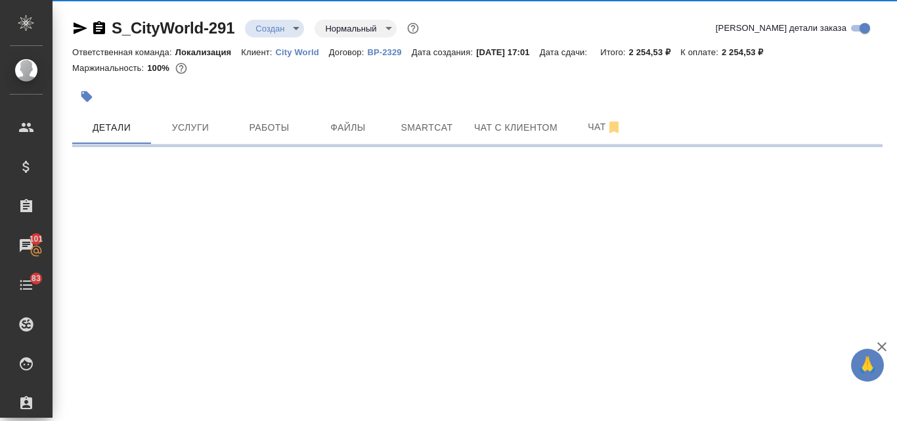
select select "RU"
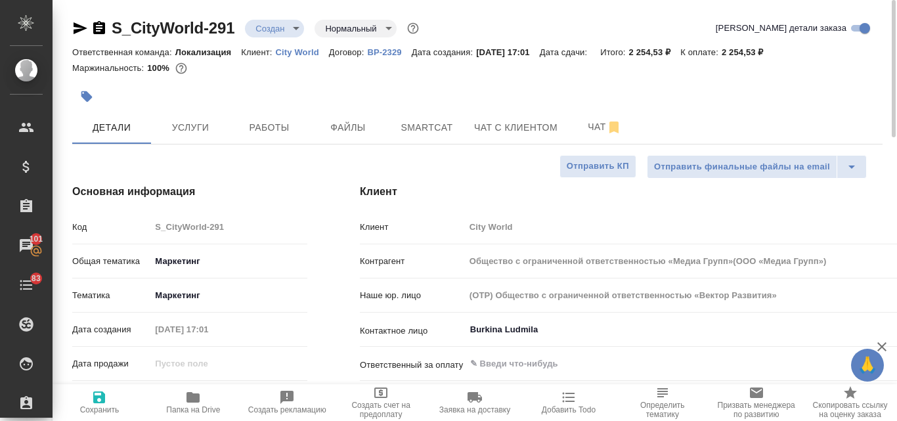
type textarea "x"
click at [200, 126] on span "Услуги" at bounding box center [190, 128] width 63 height 16
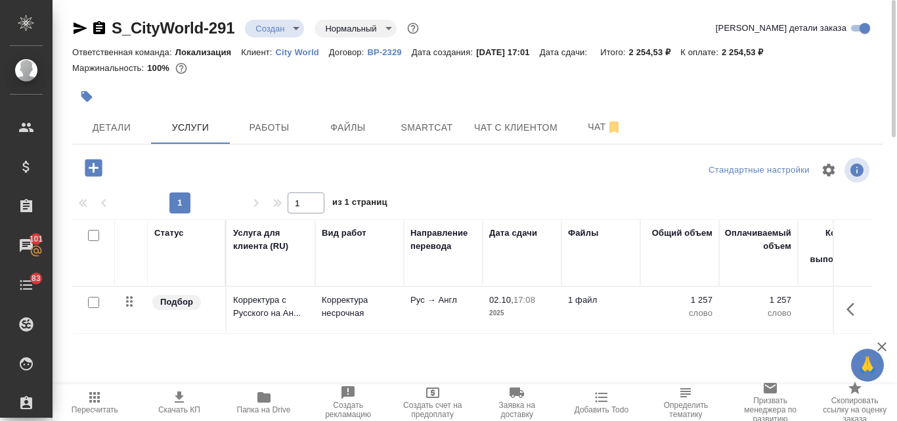
click at [181, 400] on icon "button" at bounding box center [179, 398] width 16 height 16
click at [95, 131] on span "Детали" at bounding box center [111, 128] width 63 height 16
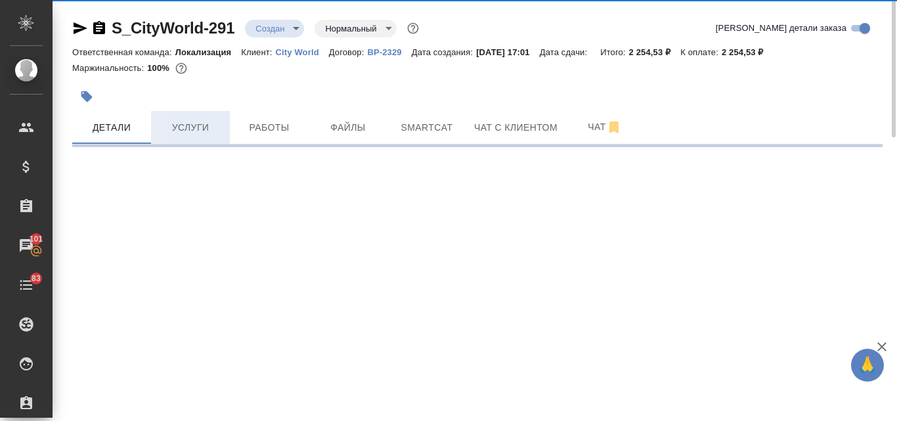
select select "RU"
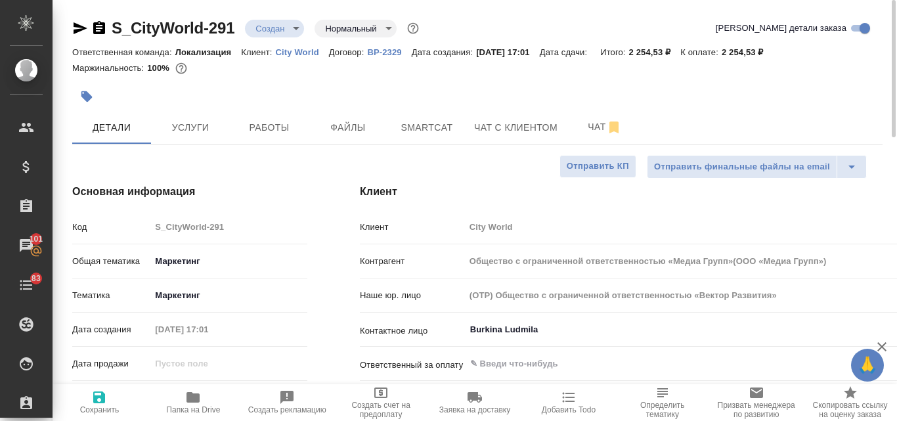
type textarea "x"
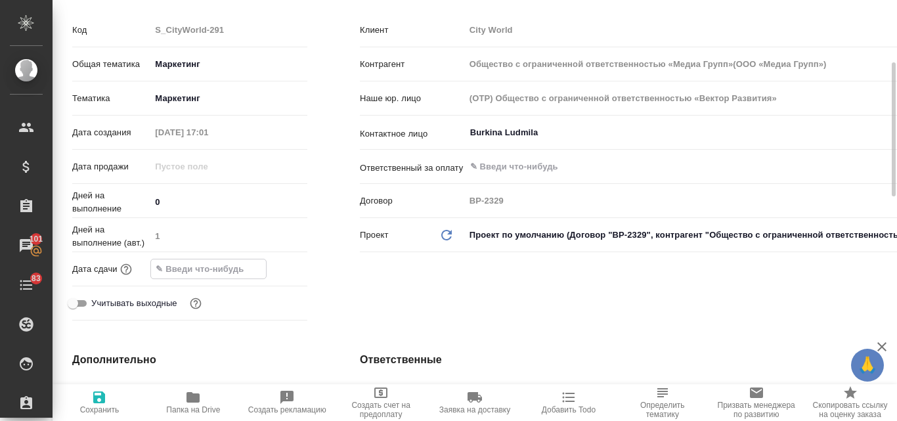
click at [244, 266] on input "text" at bounding box center [208, 268] width 115 height 19
click at [271, 271] on icon "button" at bounding box center [269, 269] width 16 height 16
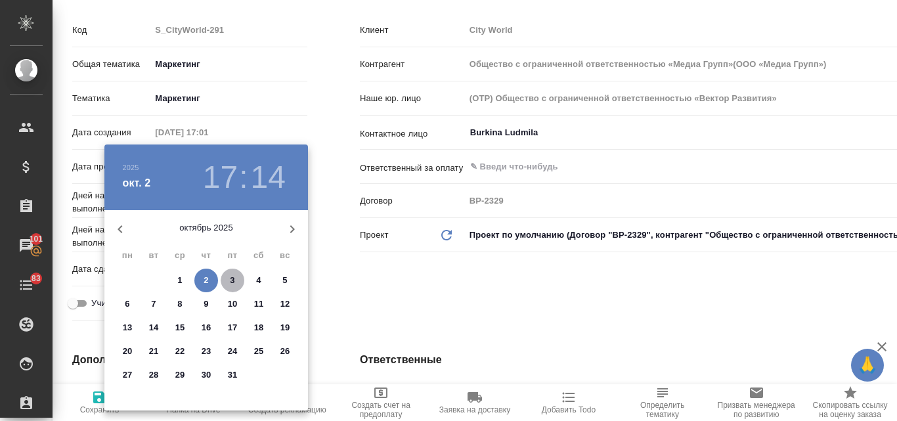
click at [230, 282] on p "3" at bounding box center [232, 280] width 5 height 13
type input "03.10.2025 17:14"
type input "Общество с ограниченной ответственностью «Медиа Групп»(ООО «Медиа Групп»)"
type textarea "x"
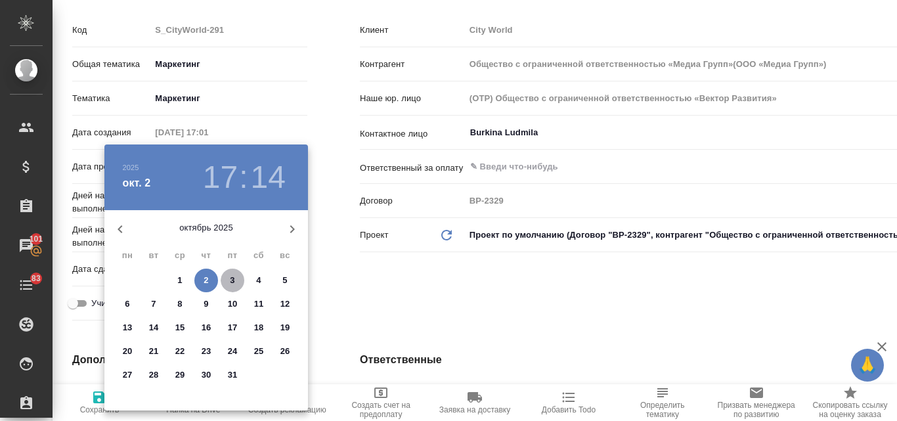
type textarea "x"
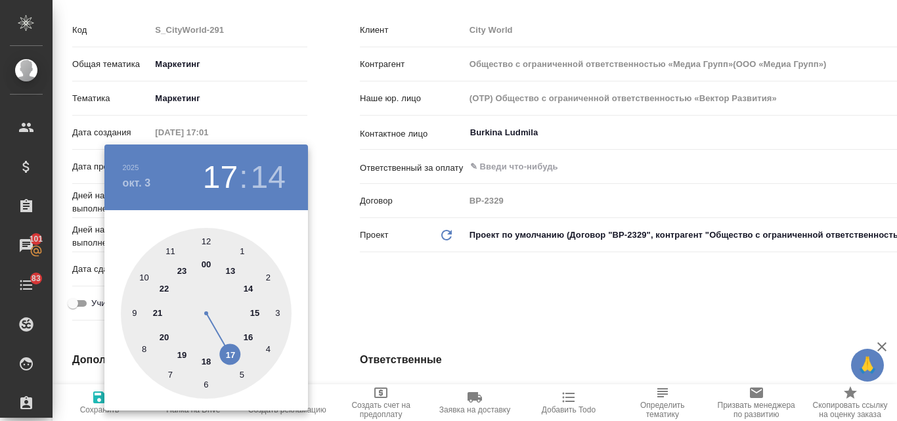
click at [208, 359] on div at bounding box center [206, 313] width 171 height 171
type input "03.10.2025 18:14"
type input "Общество с ограниченной ответственностью «Медиа Групп»(ООО «Медиа Групп»)"
type textarea "x"
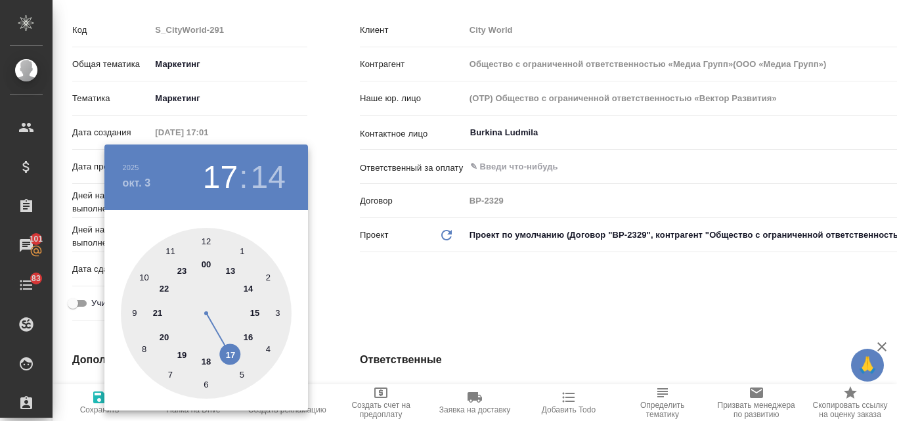
type textarea "x"
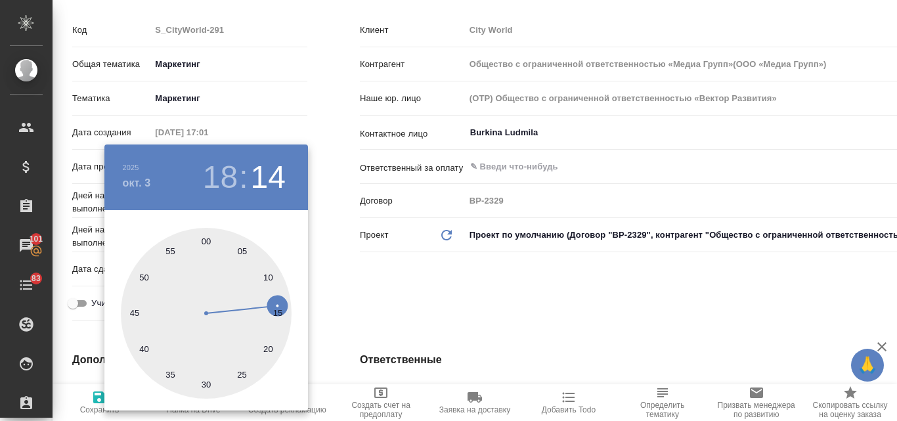
click at [206, 238] on div at bounding box center [206, 313] width 171 height 171
type input "03.10.2025 18:00"
type input "Общество с ограниченной ответственностью «Медиа Групп»(ООО «Медиа Групп»)"
type textarea "x"
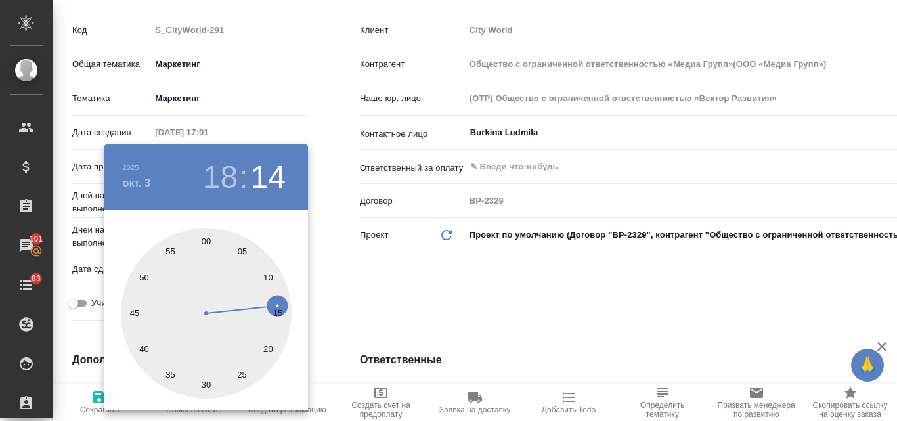
type textarea "x"
click at [431, 290] on div at bounding box center [448, 210] width 897 height 421
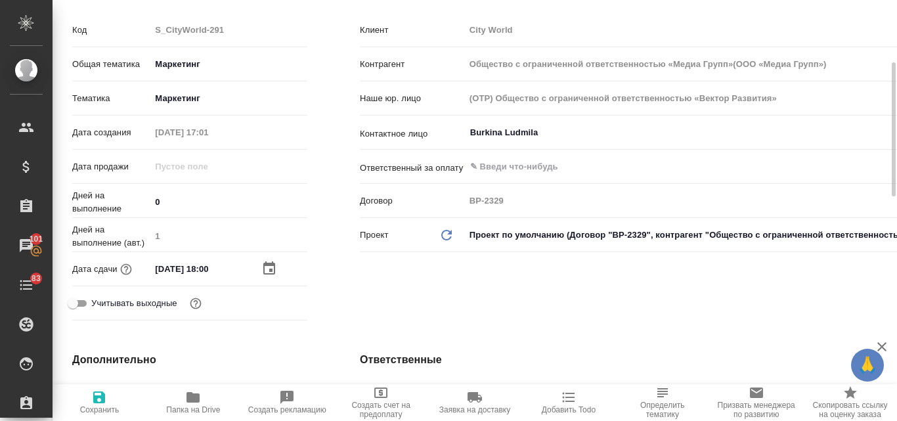
click at [103, 395] on icon "button" at bounding box center [99, 398] width 12 height 12
type input "Общество с ограниченной ответственностью «Медиа Групп»(ООО «Медиа Групп»)"
type textarea "x"
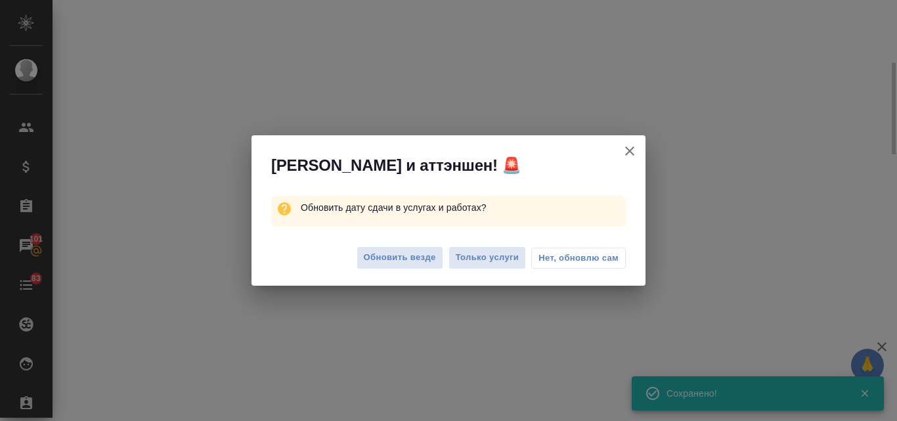
select select "RU"
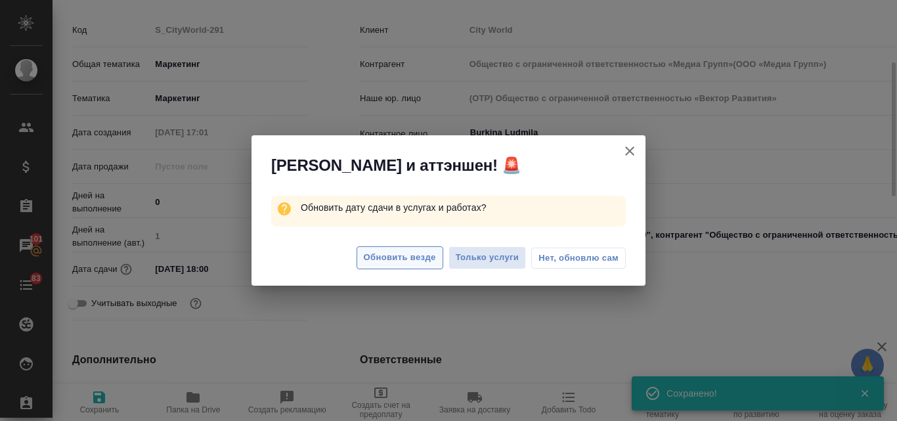
type textarea "x"
click at [420, 257] on span "Обновить везде" at bounding box center [400, 257] width 72 height 15
type input "Общество с ограниченной ответственностью «Медиа Групп»(ООО «Медиа Групп»)"
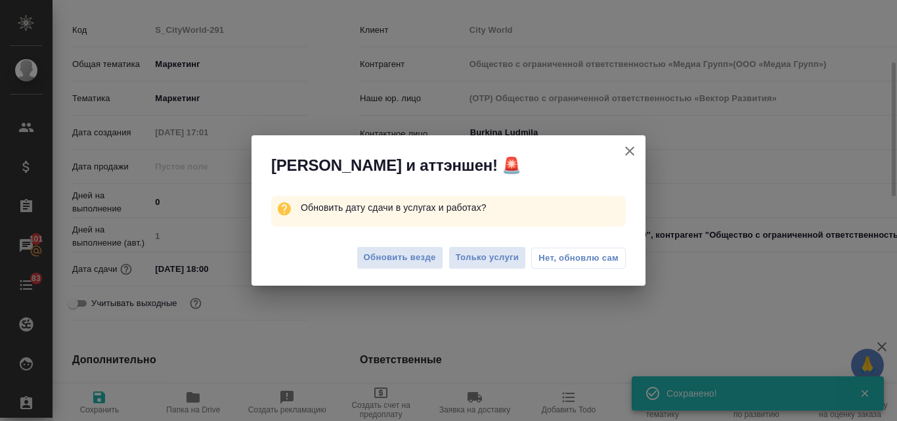
type textarea "x"
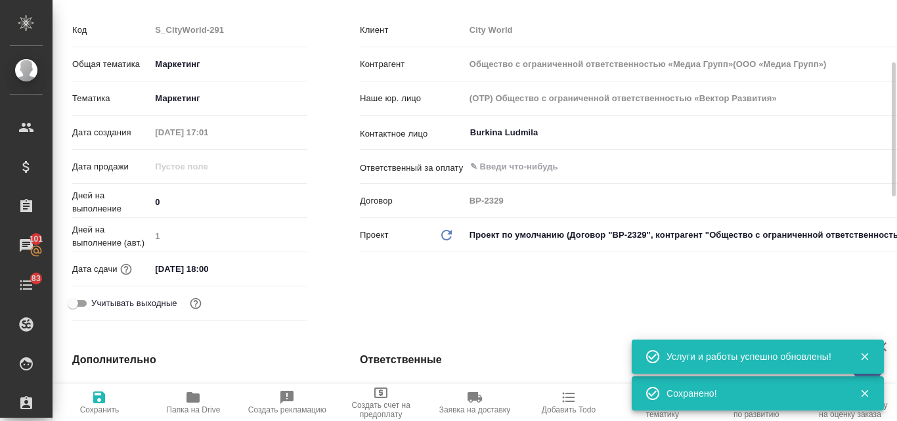
scroll to position [0, 0]
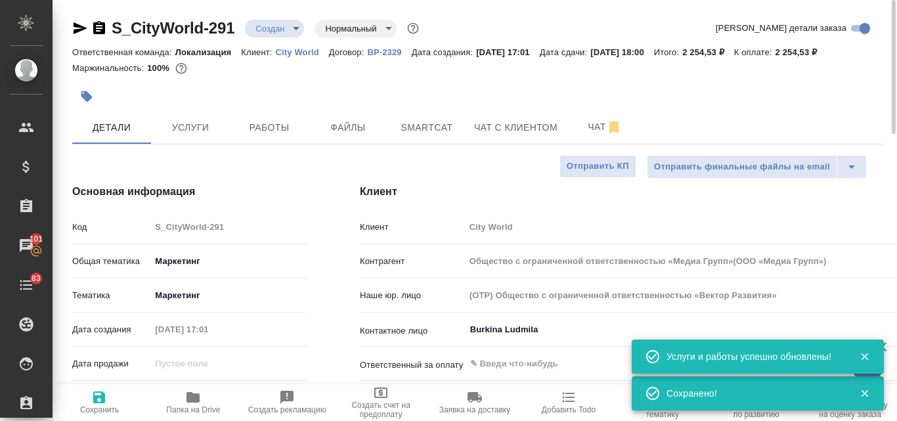
click at [295, 27] on body "🙏 .cls-1 fill:#fff; AWATERA Valyaeva Anna Клиенты Спецификации Заказы 101 Чаты …" at bounding box center [448, 210] width 897 height 421
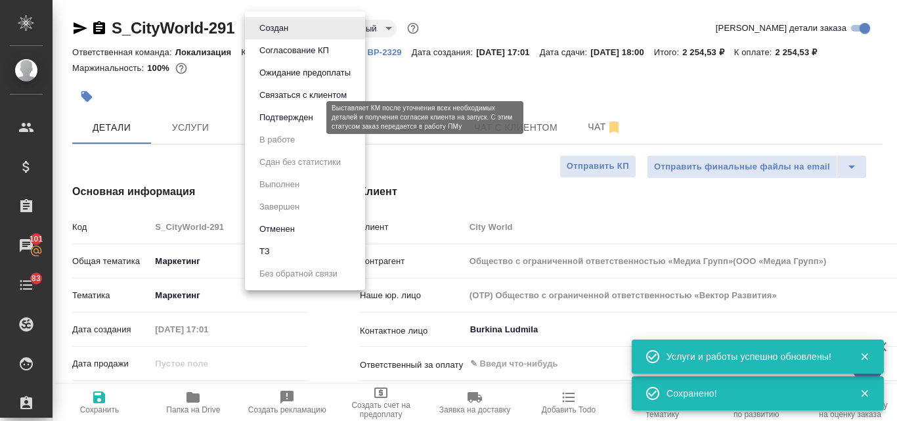
click at [293, 117] on button "Подтвержден" at bounding box center [287, 117] width 62 height 14
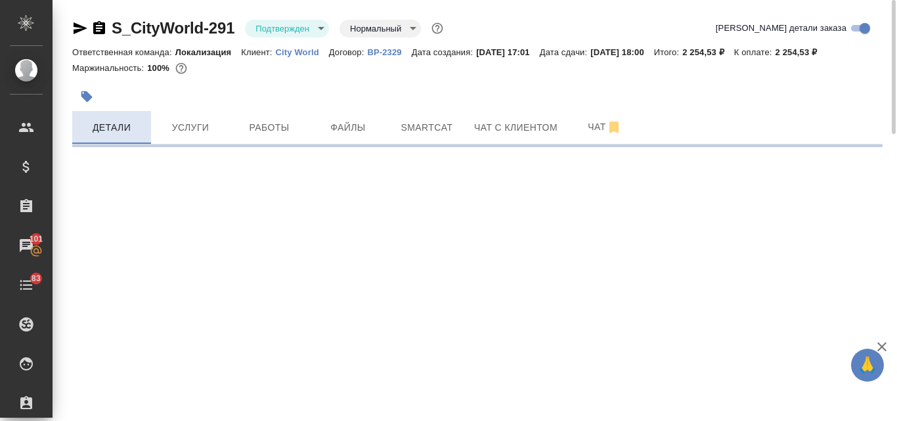
select select "RU"
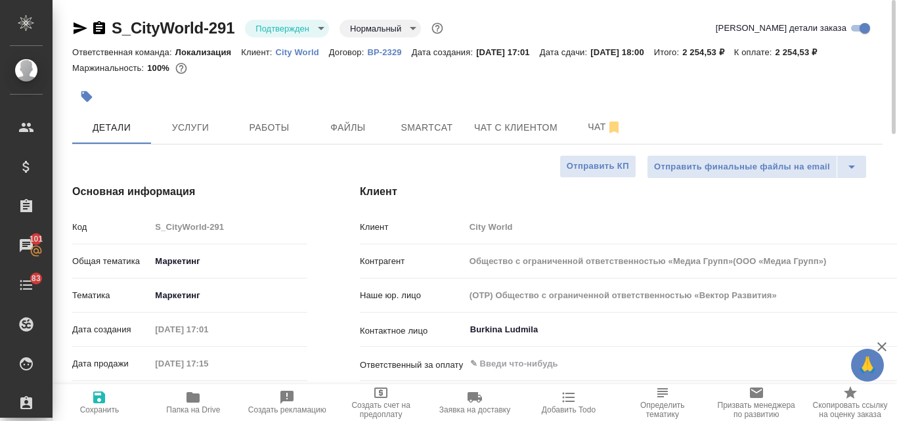
type textarea "x"
type input "Общество с ограниченной ответственностью «Медиа Групп»(ООО «Медиа Групп»)"
type textarea "x"
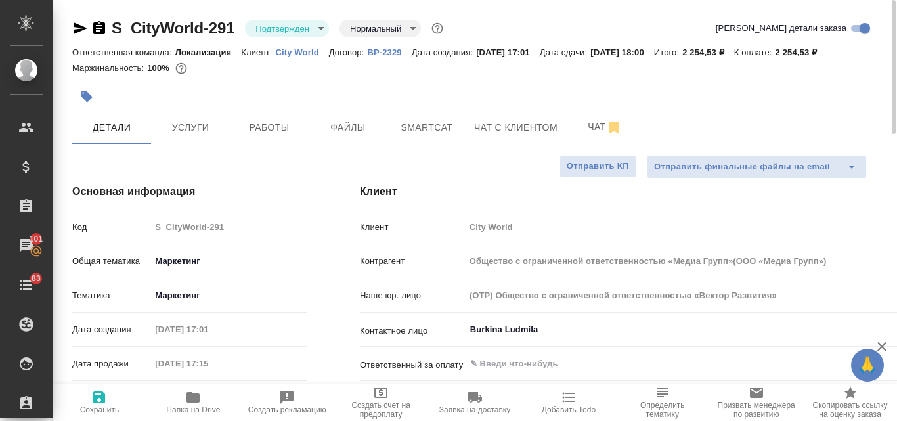
type textarea "x"
type input "Общество с ограниченной ответственностью «Медиа Групп»(ООО «Медиа Групп»)"
type textarea "x"
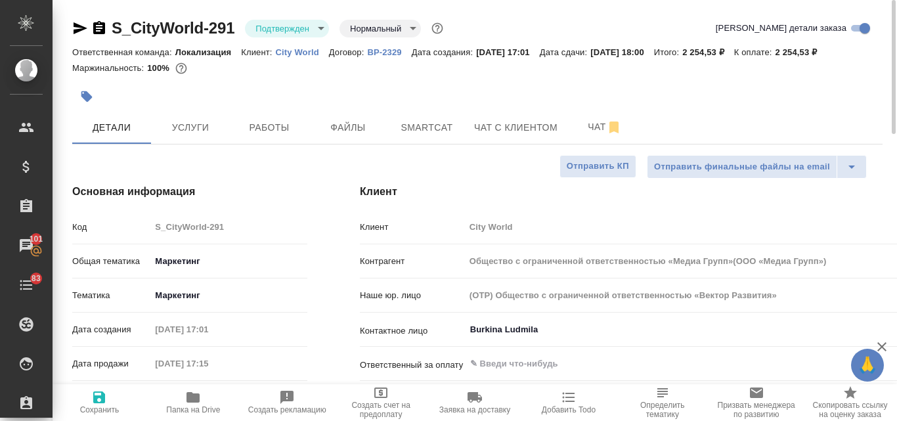
type textarea "x"
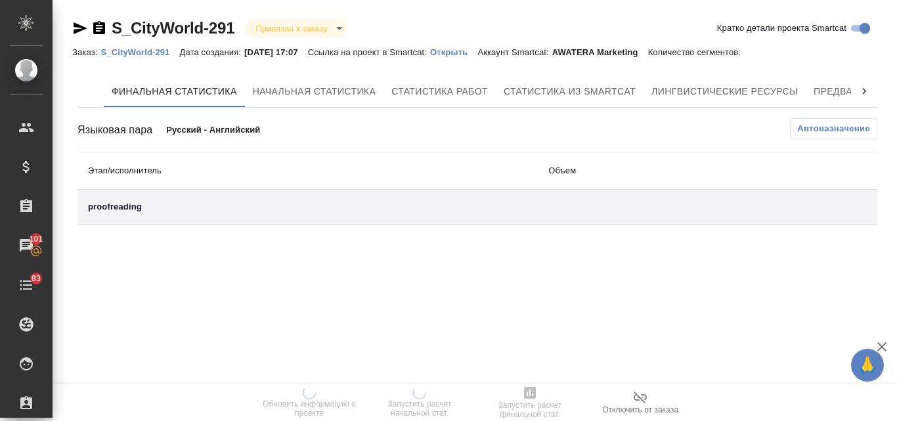
click at [468, 52] on p "Открыть" at bounding box center [453, 52] width 47 height 10
